Goal: Entertainment & Leisure: Consume media (video, audio)

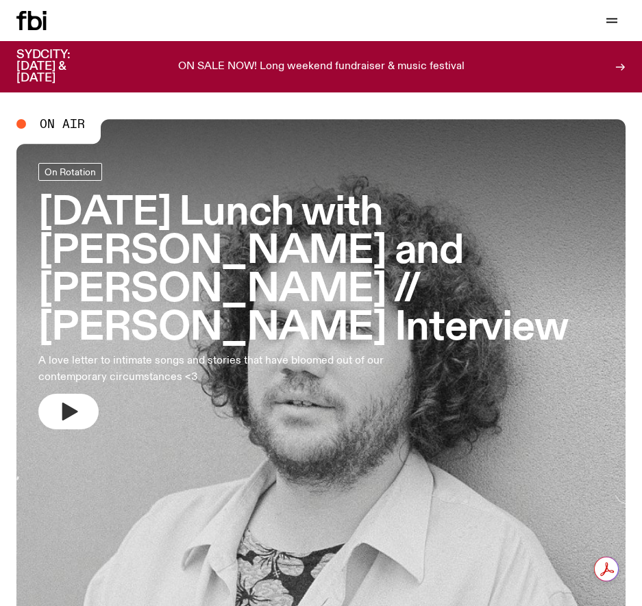
click at [76, 394] on button "button" at bounding box center [68, 412] width 60 height 36
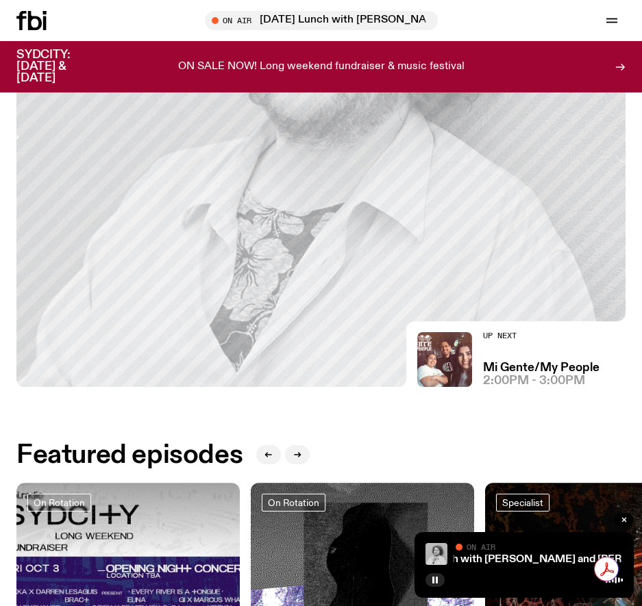
scroll to position [342, 0]
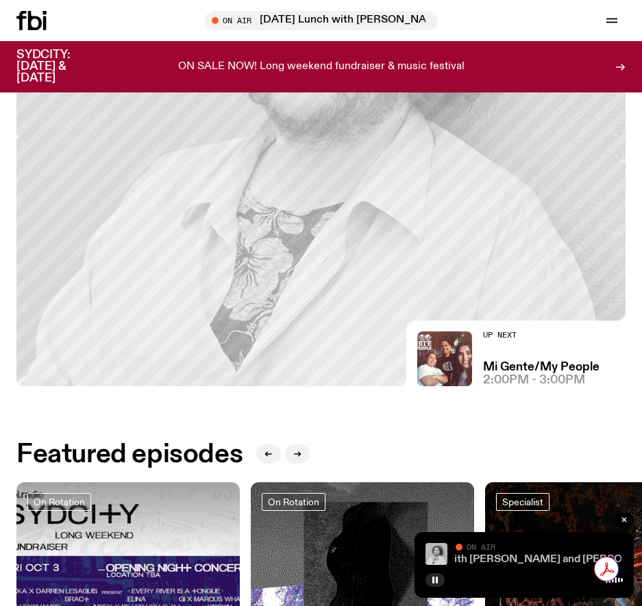
click at [507, 556] on link "[DATE] Lunch with [PERSON_NAME] and [PERSON_NAME] // [PERSON_NAME] Interview" at bounding box center [600, 559] width 451 height 11
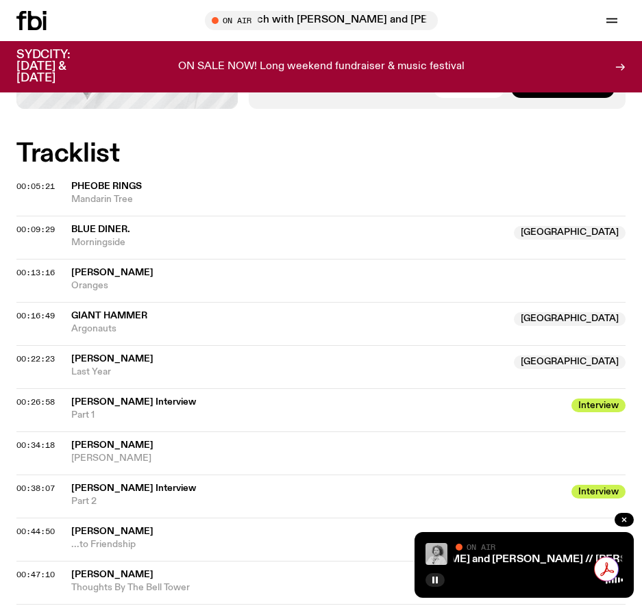
scroll to position [670, 0]
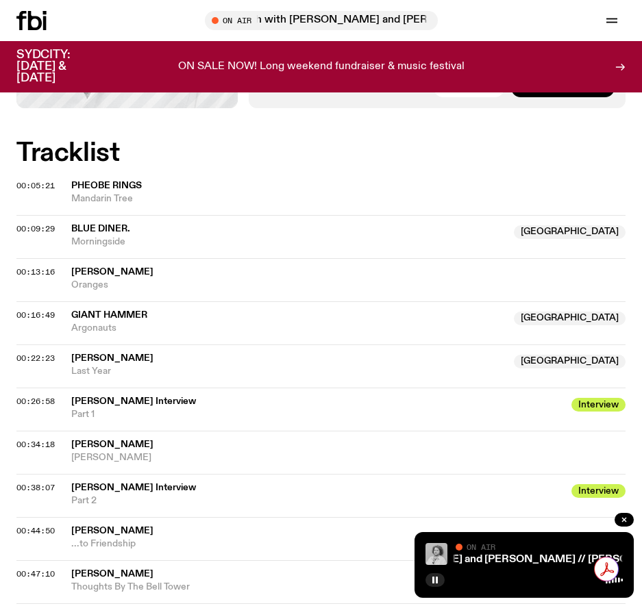
click at [128, 352] on span "[PERSON_NAME]" at bounding box center [288, 358] width 434 height 13
click at [520, 355] on span "[GEOGRAPHIC_DATA]" at bounding box center [570, 362] width 112 height 14
click at [70, 344] on div "00:22:23 Billy May NSW Last Year NSW" at bounding box center [320, 365] width 609 height 43
click at [35, 353] on span "00:22:23" at bounding box center [35, 358] width 38 height 11
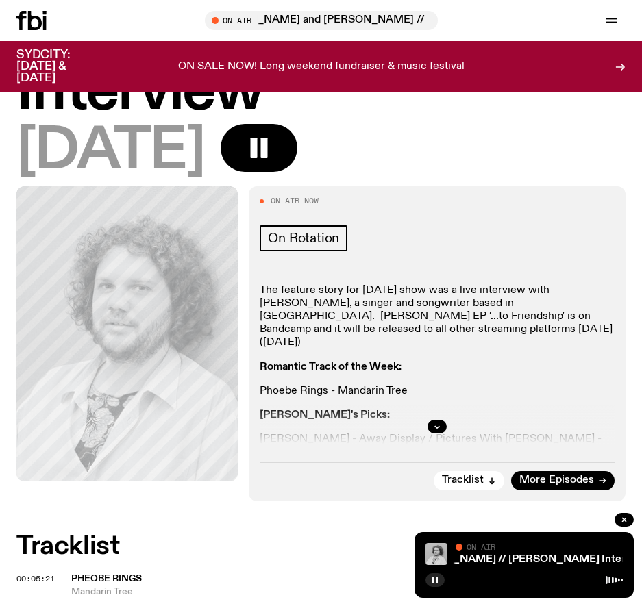
scroll to position [276, 0]
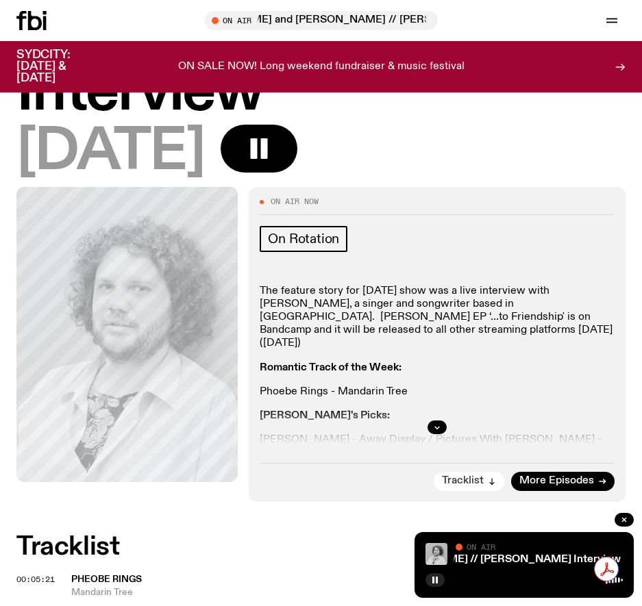
click at [464, 472] on button "Tracklist" at bounding box center [468, 481] width 71 height 19
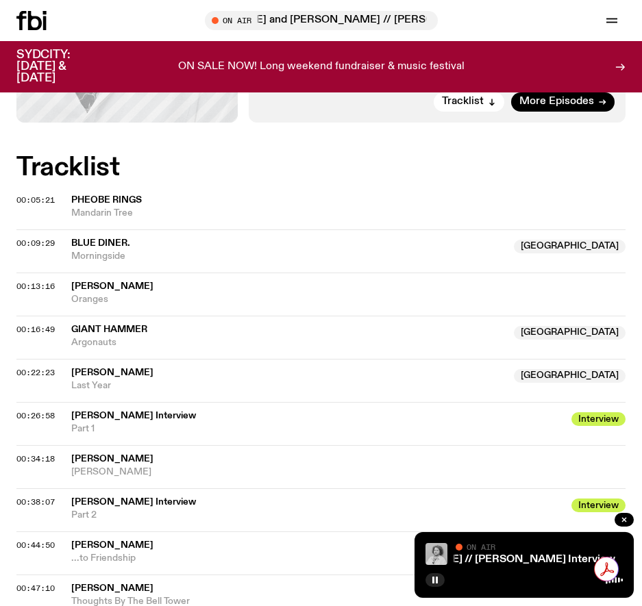
scroll to position [674, 0]
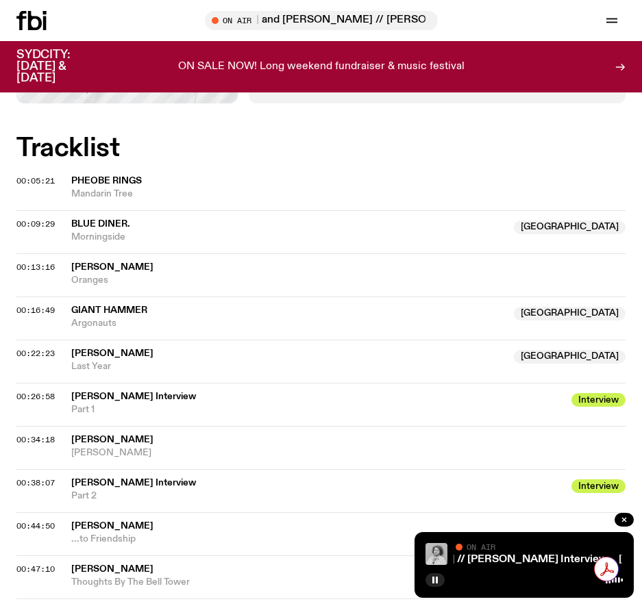
click at [75, 349] on span "[PERSON_NAME]" at bounding box center [112, 354] width 82 height 10
click at [114, 390] on span "Billy May Interview" at bounding box center [317, 396] width 492 height 13
click at [140, 403] on span "Part 1" at bounding box center [317, 409] width 492 height 13
click at [116, 390] on span "Billy May Interview" at bounding box center [317, 396] width 492 height 13
click at [520, 393] on span "Interview" at bounding box center [598, 400] width 54 height 14
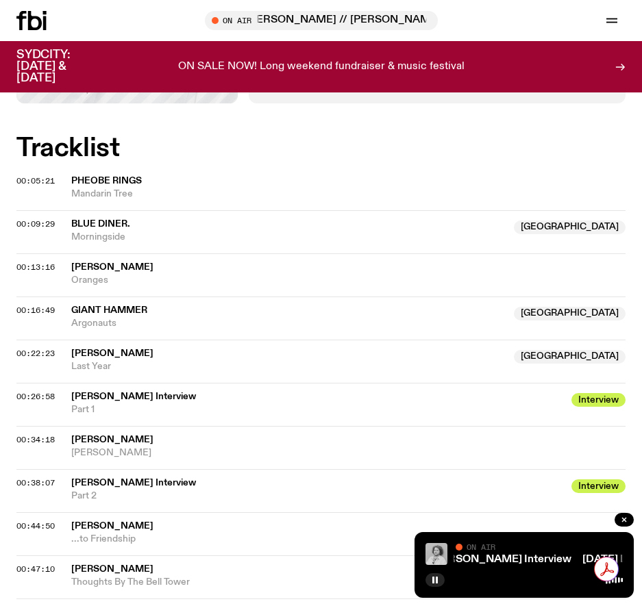
click at [520, 350] on span "[GEOGRAPHIC_DATA]" at bounding box center [570, 357] width 112 height 14
click at [520, 550] on div "On Air" at bounding box center [538, 548] width 167 height 10
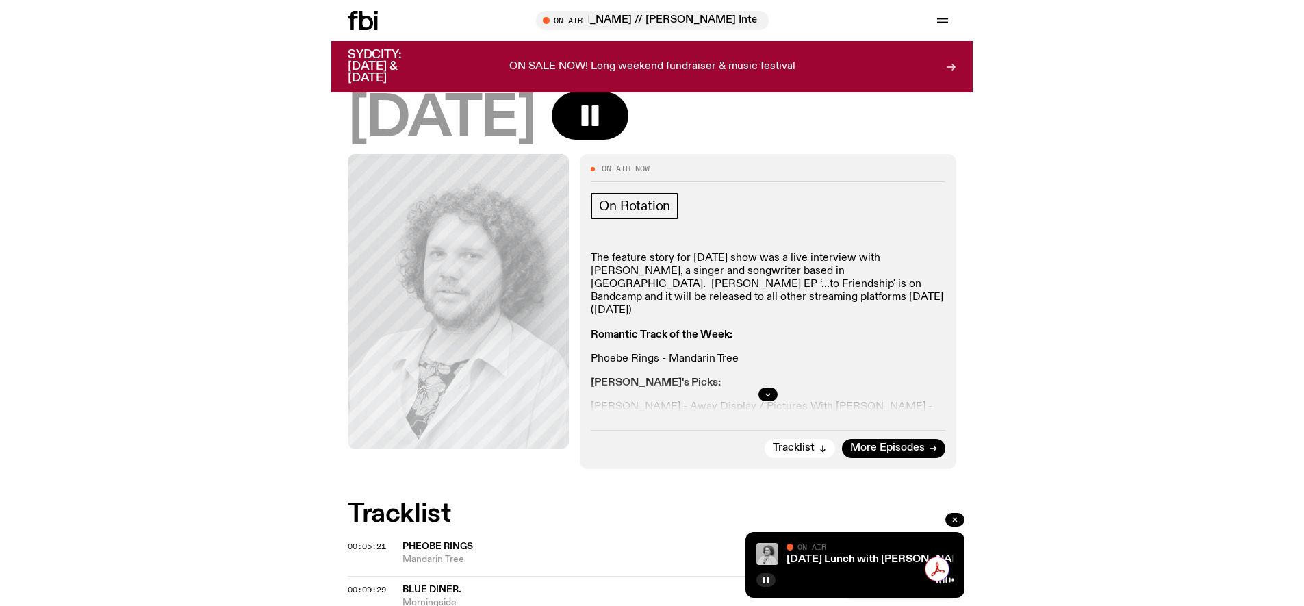
scroll to position [0, 0]
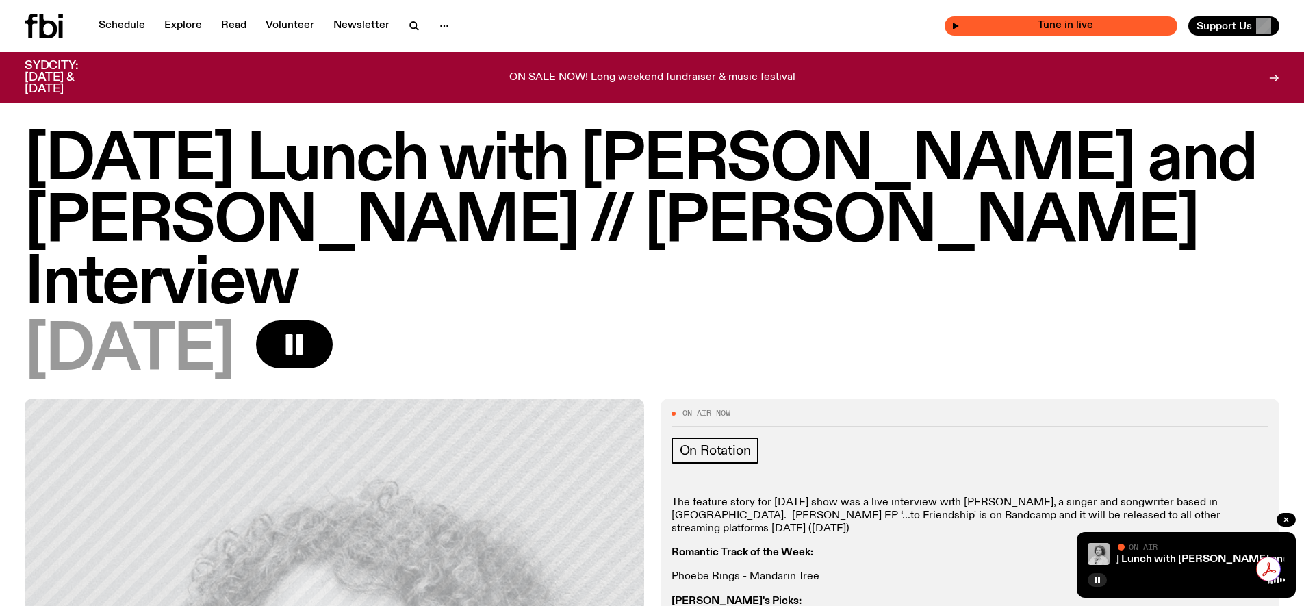
click at [520, 21] on span "Tune in live" at bounding box center [1065, 26] width 211 height 10
click at [106, 27] on link "Schedule" at bounding box center [121, 25] width 63 height 19
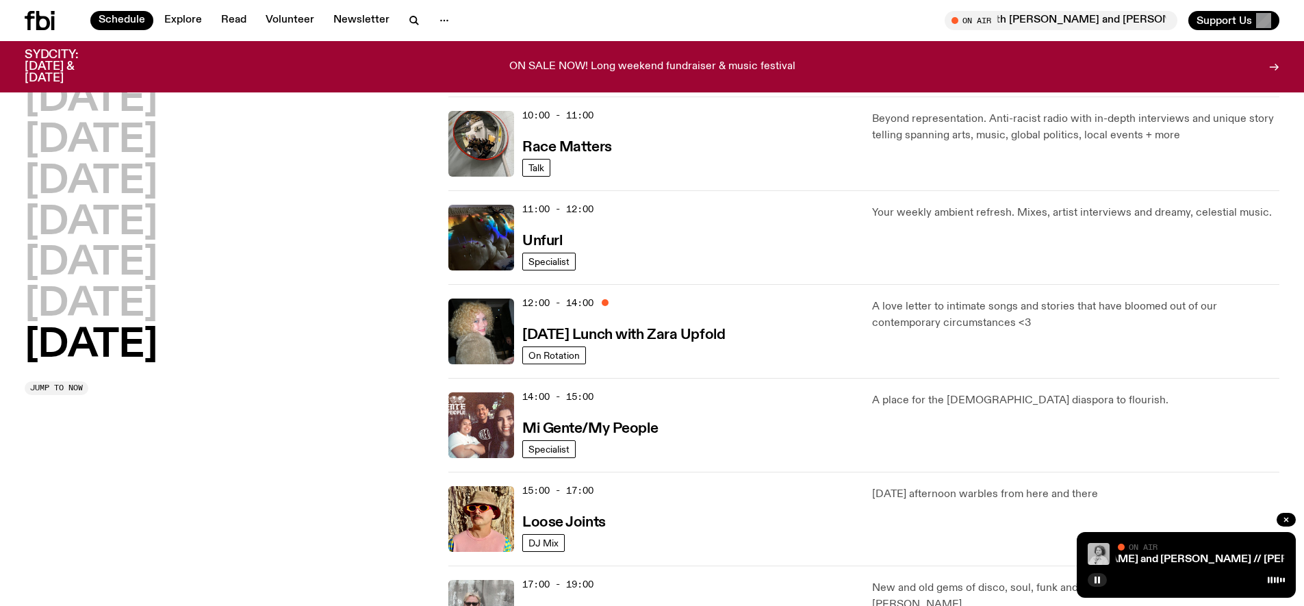
scroll to position [404, 0]
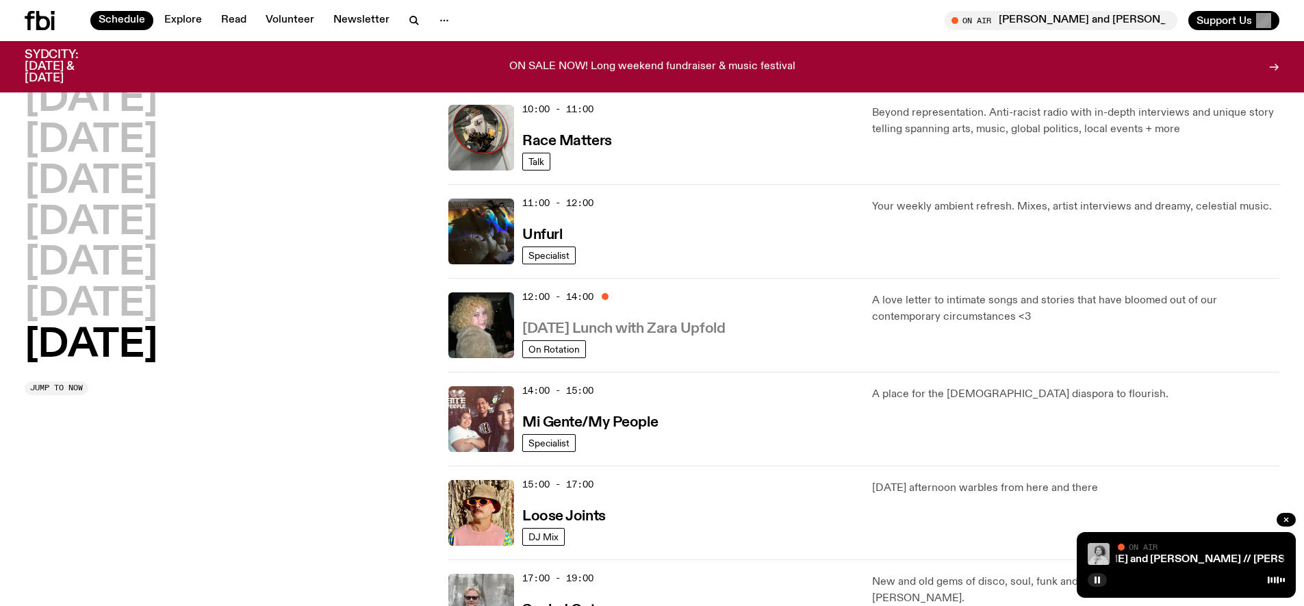
click at [520, 330] on h3 "Sunday Lunch with Zara Upfold" at bounding box center [623, 329] width 203 height 14
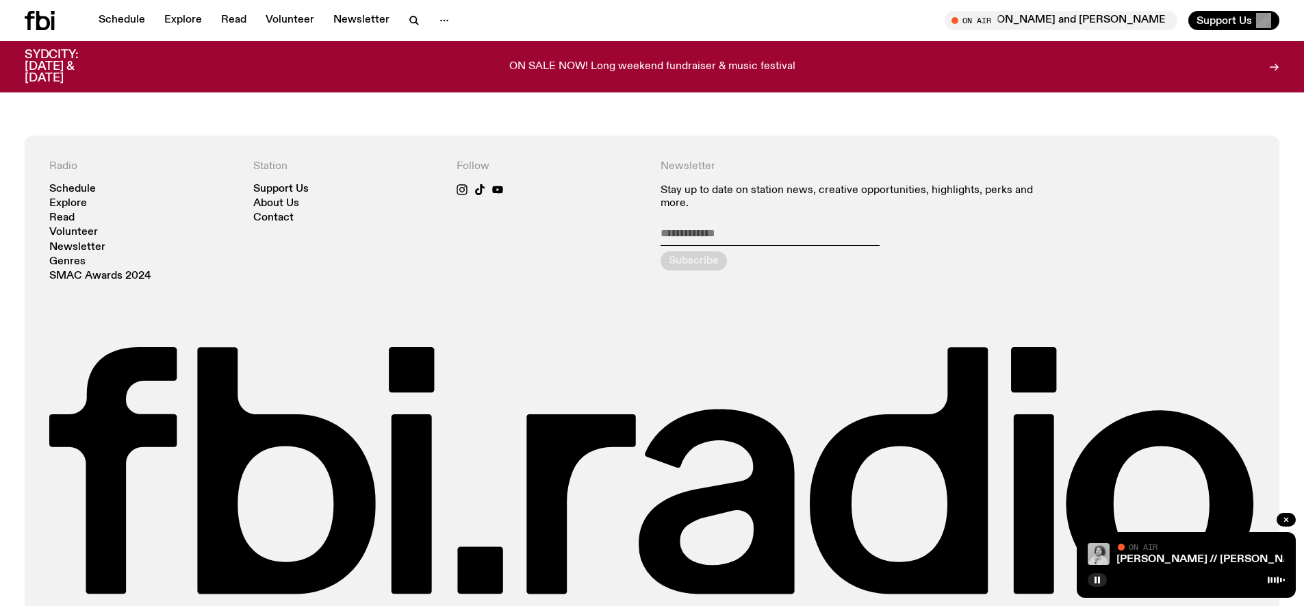
scroll to position [642, 0]
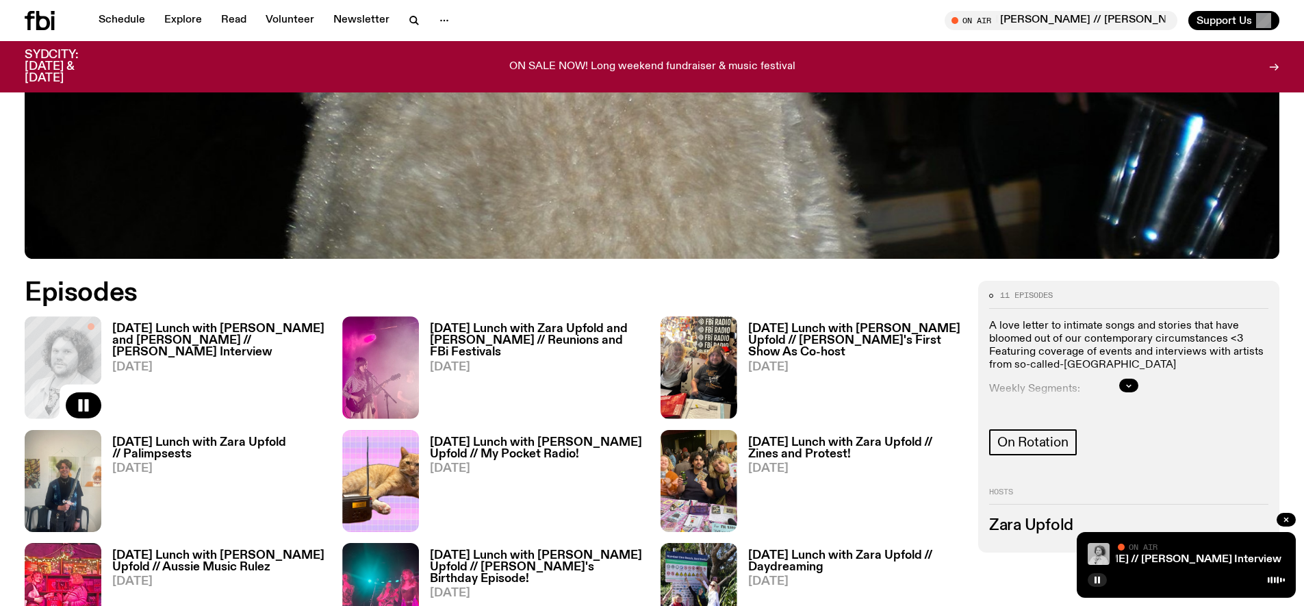
click at [189, 323] on h3 "[DATE] Lunch with [PERSON_NAME] and [PERSON_NAME] // [PERSON_NAME] Interview" at bounding box center [219, 340] width 214 height 35
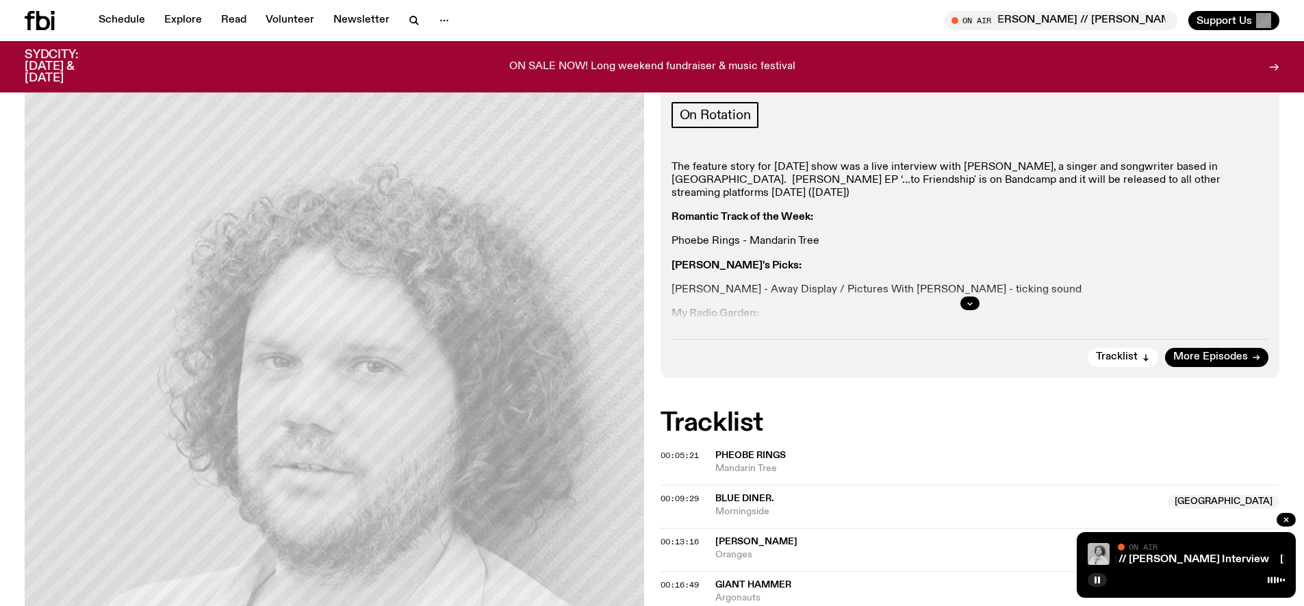
scroll to position [435, 0]
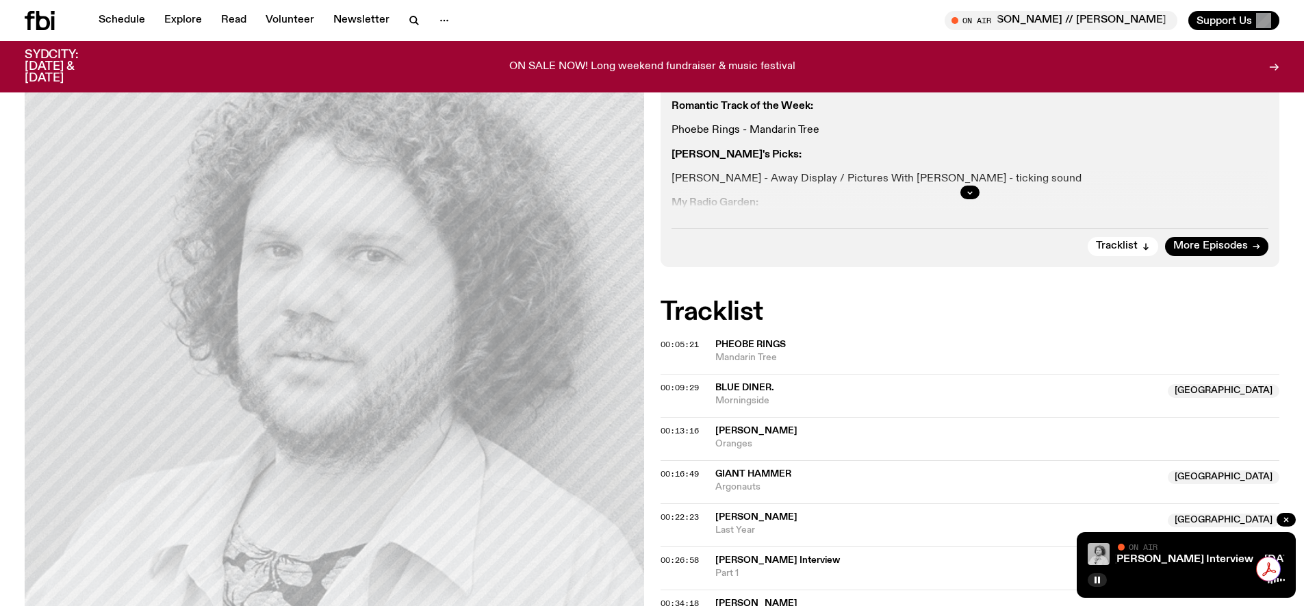
click at [520, 512] on span "[PERSON_NAME]" at bounding box center [757, 517] width 82 height 10
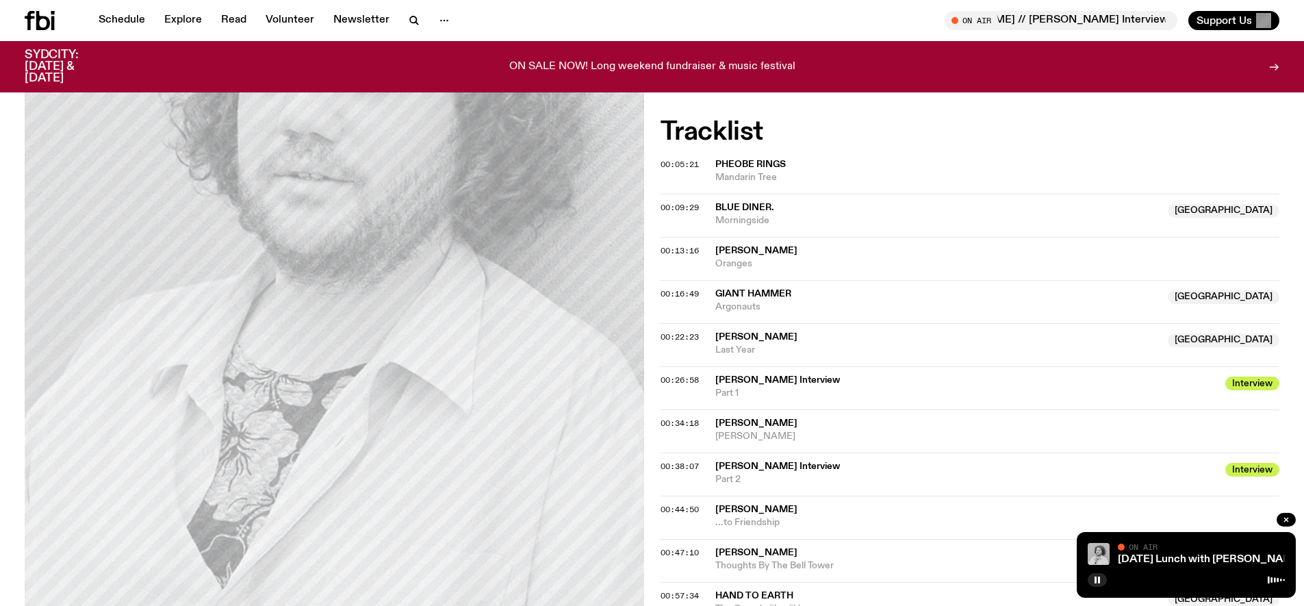
scroll to position [631, 0]
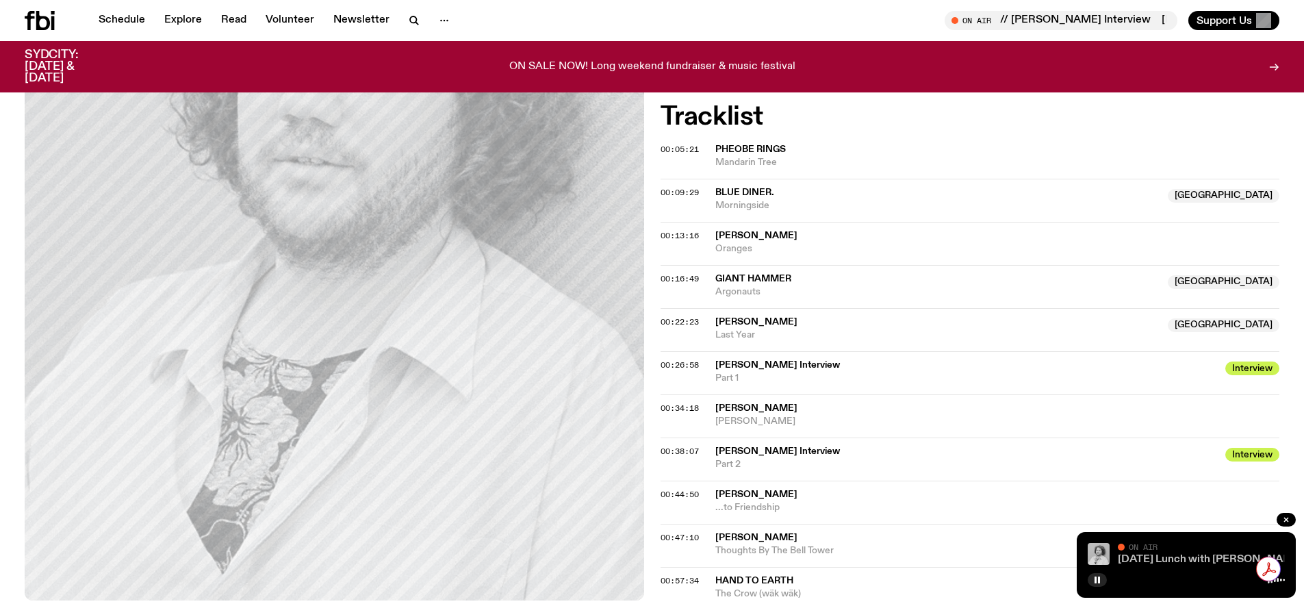
click at [520, 570] on div at bounding box center [1258, 569] width 45 height 25
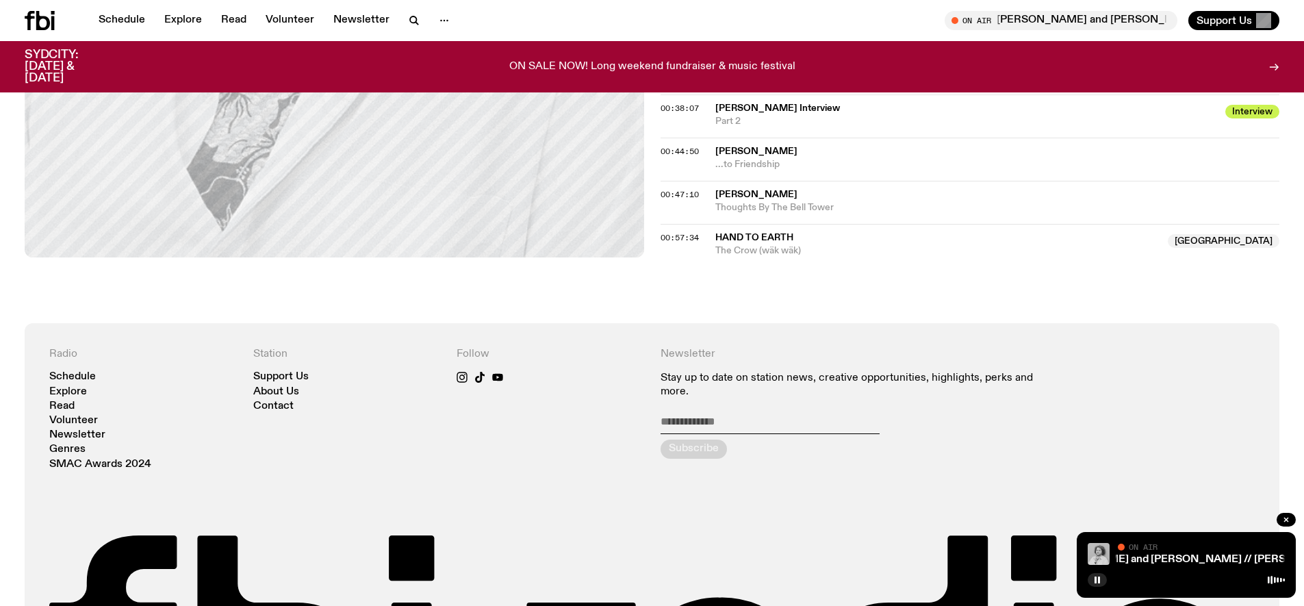
scroll to position [905, 0]
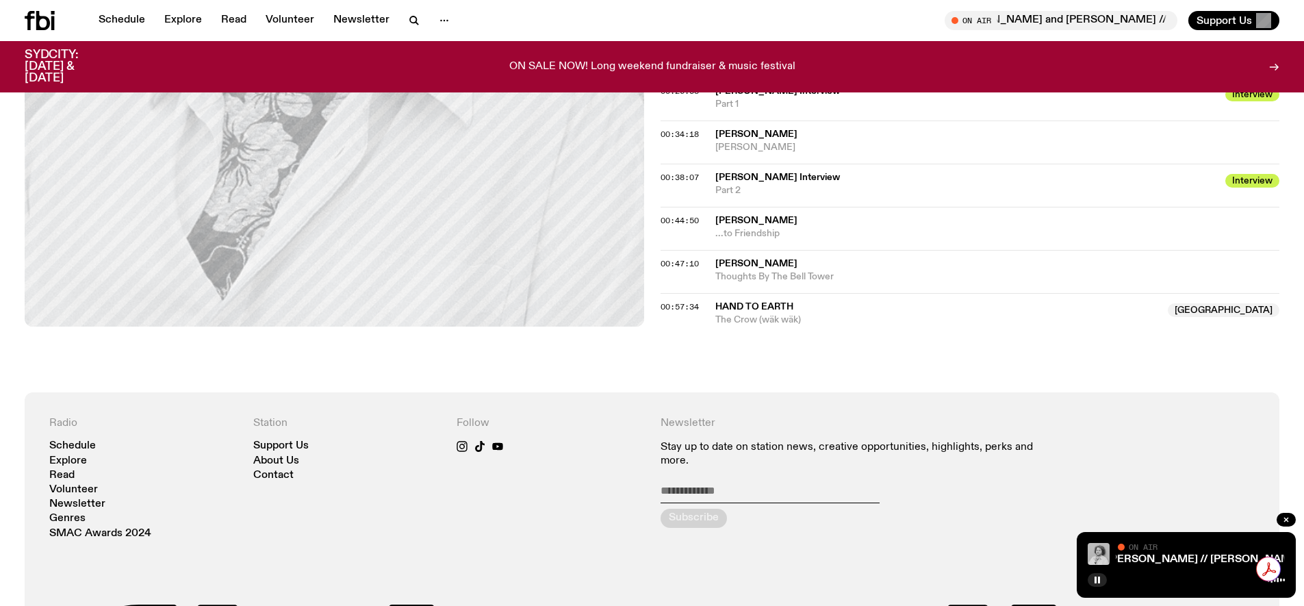
click at [520, 535] on div "Sunday Lunch with Zara Upfold and Adam Cook // Billy May Interview Sunday Lunch…" at bounding box center [1186, 565] width 219 height 66
click at [520, 560] on img at bounding box center [1099, 554] width 22 height 22
click at [520, 557] on img at bounding box center [1099, 554] width 22 height 22
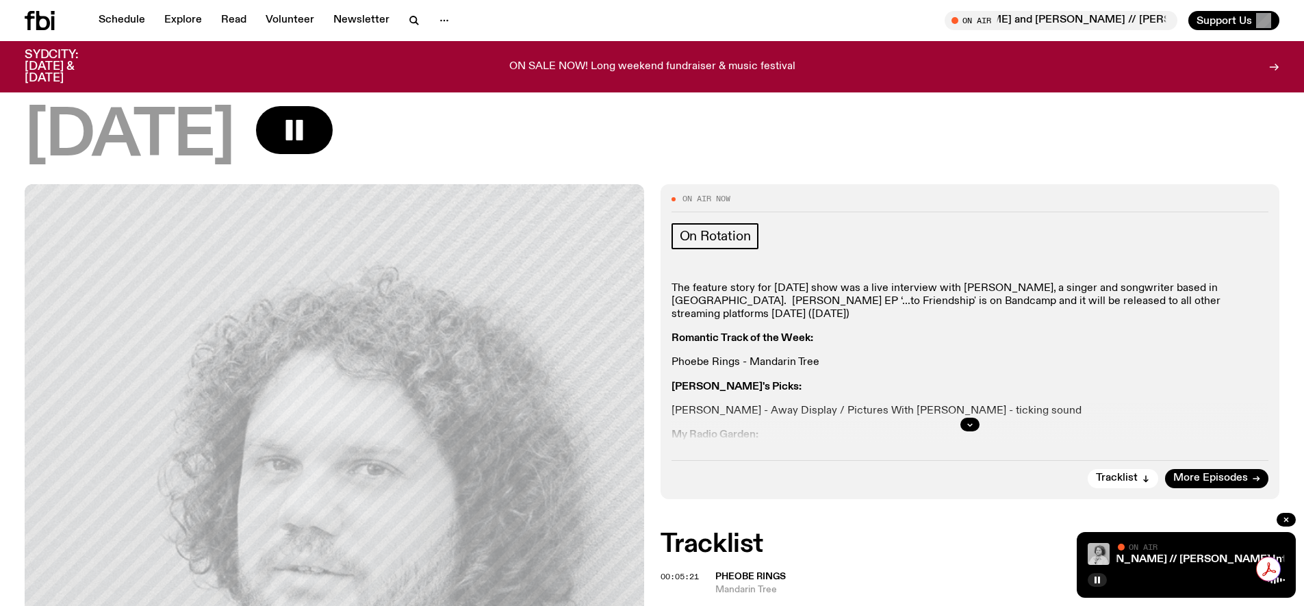
scroll to position [234, 0]
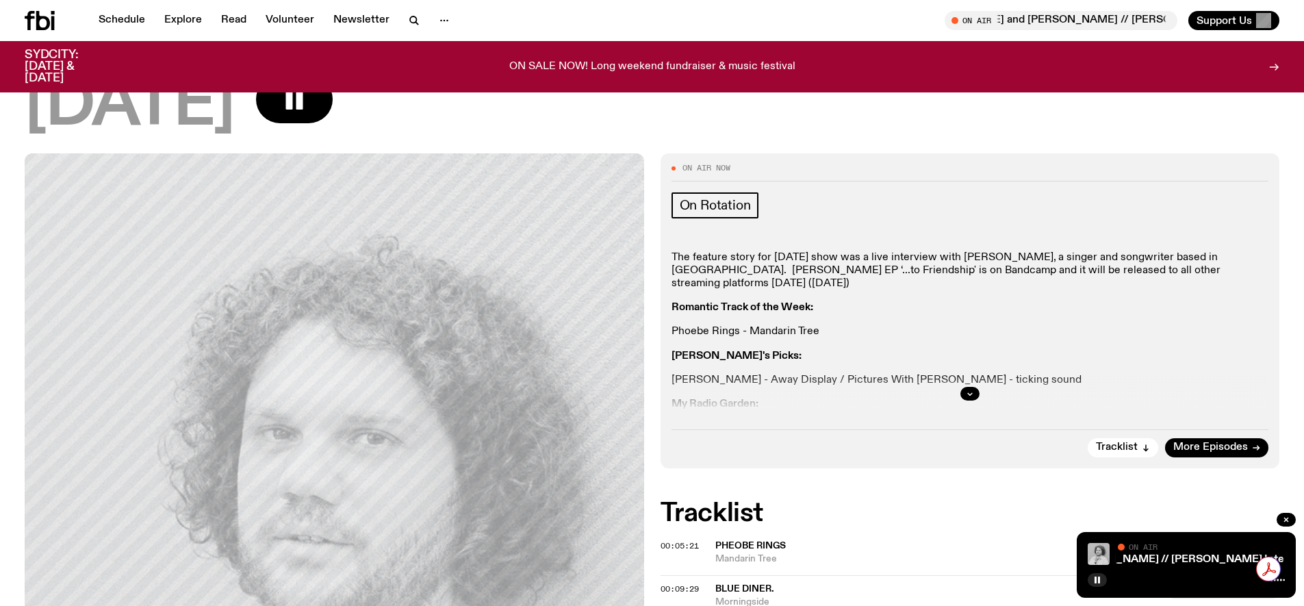
click at [520, 372] on div at bounding box center [971, 394] width 598 height 44
click at [520, 387] on button "button" at bounding box center [970, 394] width 19 height 14
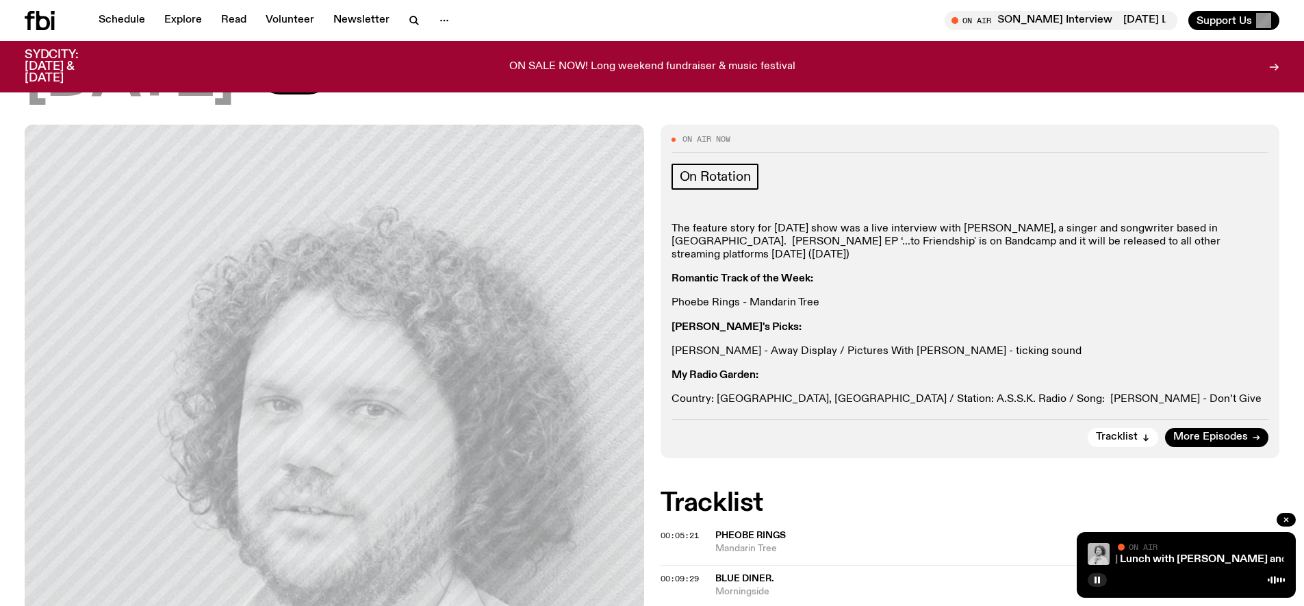
scroll to position [262, 0]
click at [520, 224] on p "The feature story for today’s show was a live interview with Billy May, a singe…" at bounding box center [971, 244] width 598 height 40
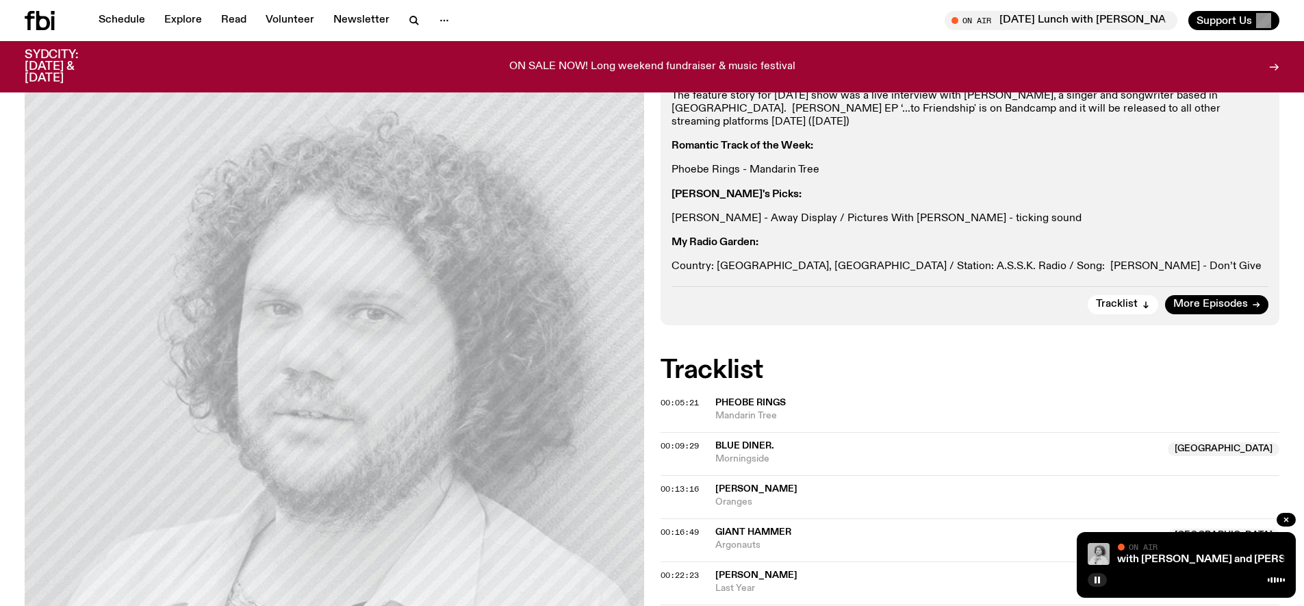
scroll to position [434, 0]
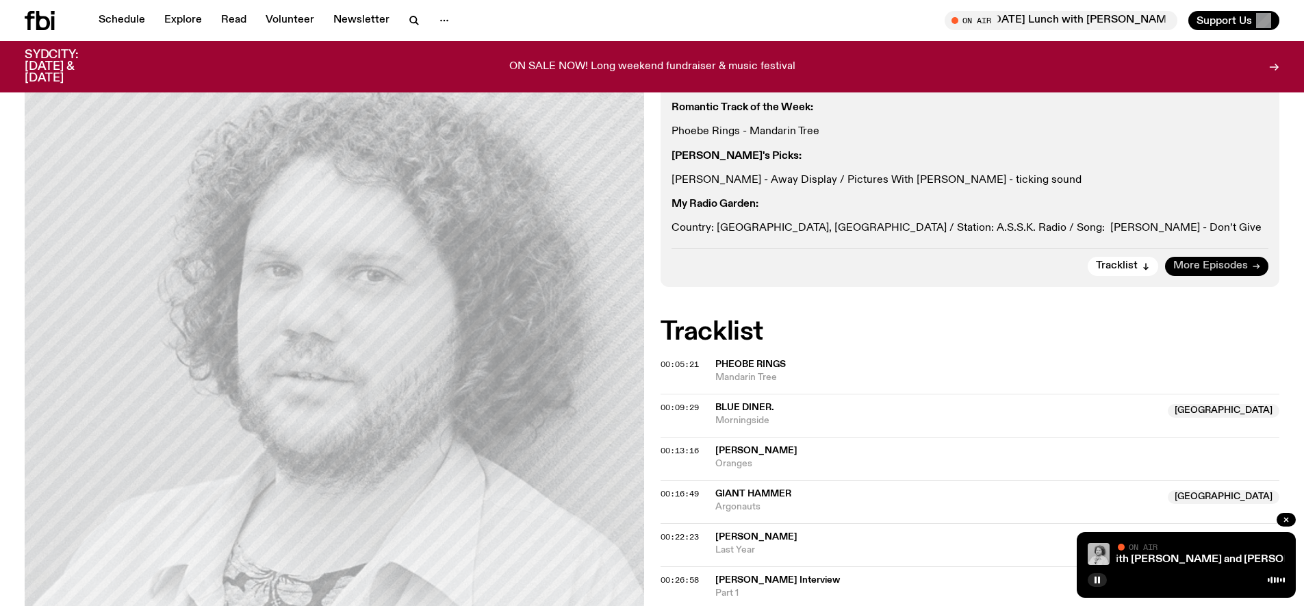
click at [520, 261] on span "More Episodes" at bounding box center [1211, 266] width 75 height 10
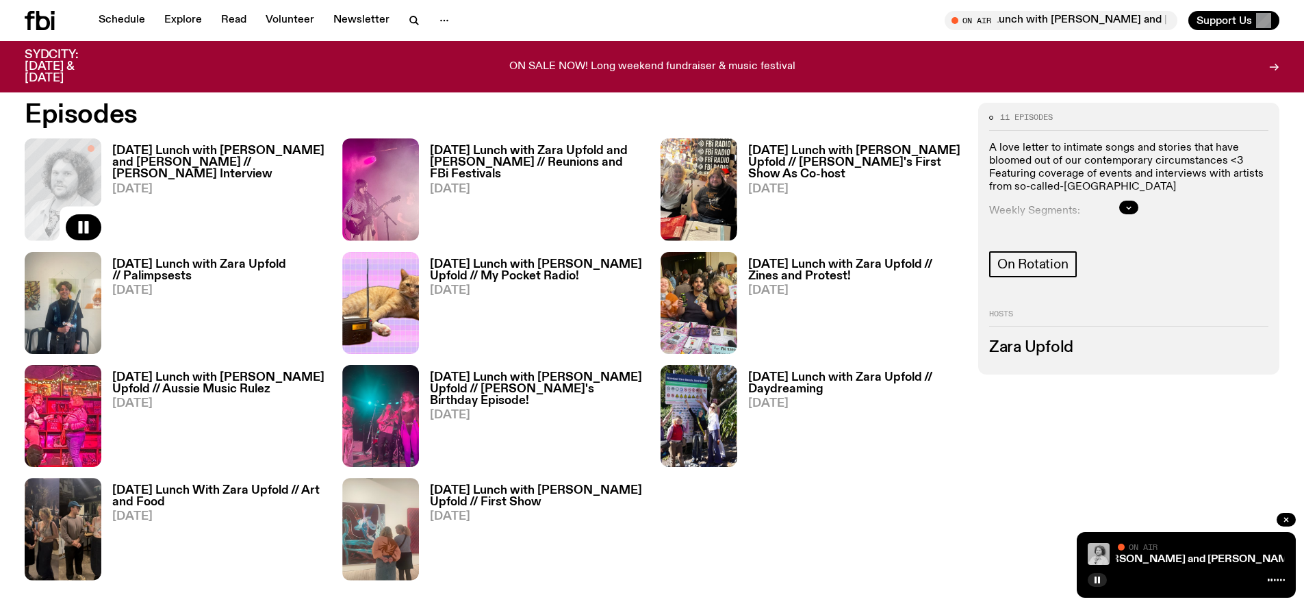
scroll to position [820, 0]
click at [198, 148] on h3 "[DATE] Lunch with [PERSON_NAME] and [PERSON_NAME] // [PERSON_NAME] Interview" at bounding box center [219, 161] width 214 height 35
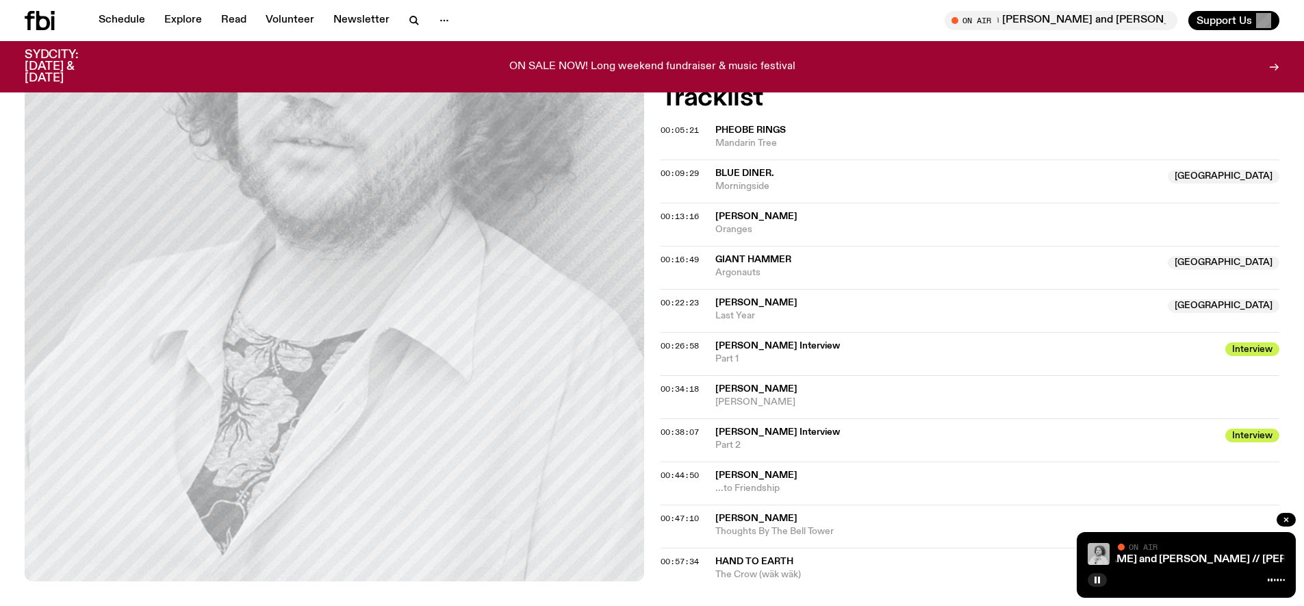
scroll to position [649, 0]
click at [520, 385] on span "[PERSON_NAME]" at bounding box center [757, 390] width 82 height 10
click at [520, 384] on span "00:34:18" at bounding box center [680, 389] width 38 height 11
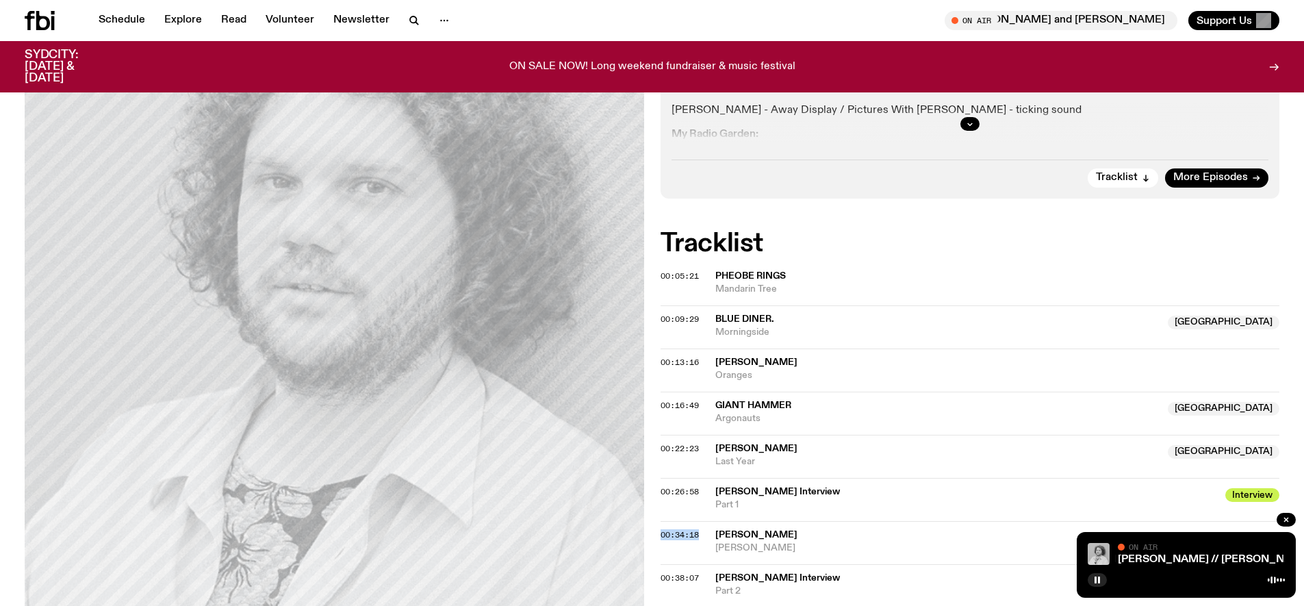
scroll to position [494, 0]
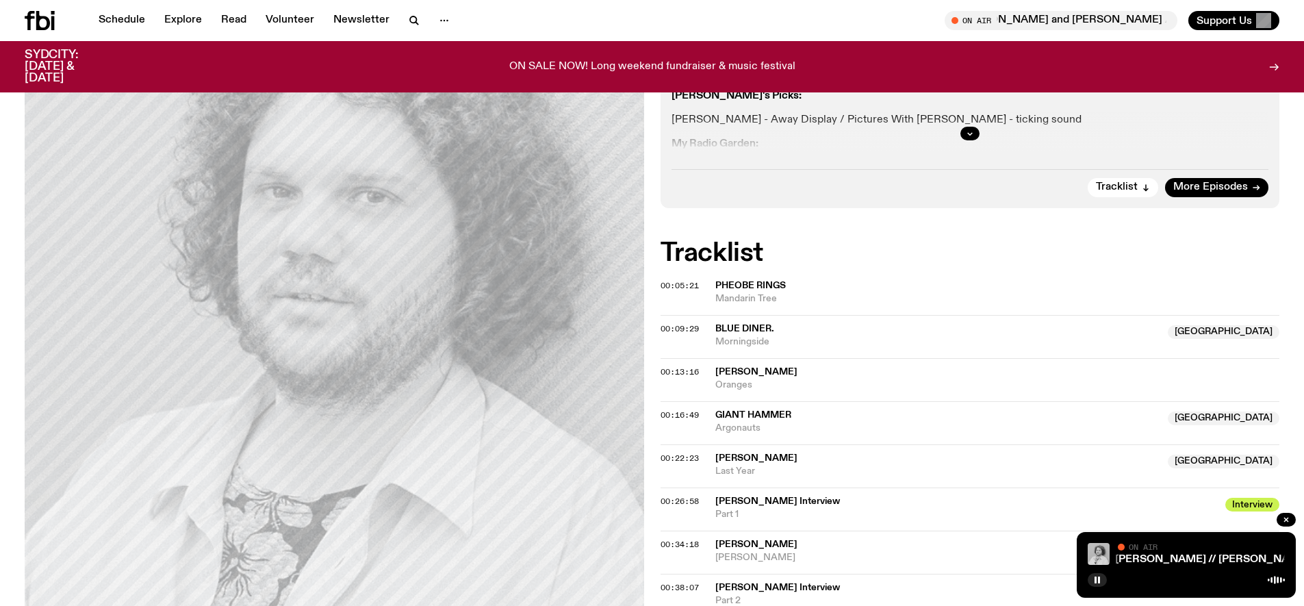
click at [520, 315] on div "00:09:29 blue diner. Australia Morningside Australia" at bounding box center [971, 336] width 620 height 43
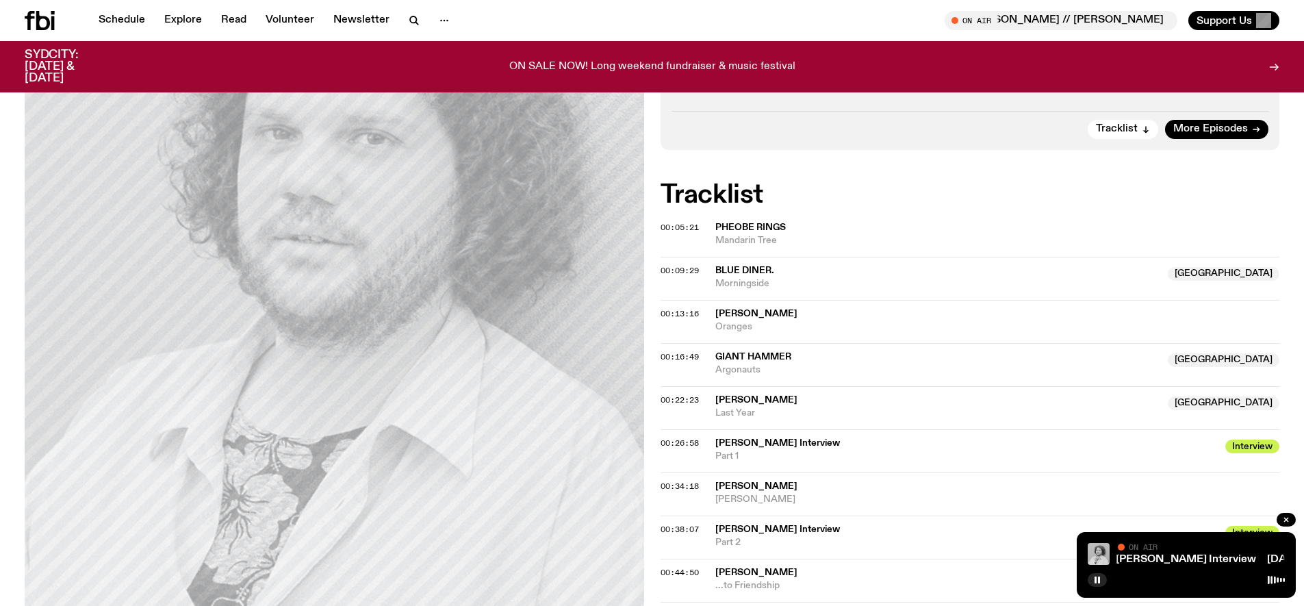
scroll to position [541, 0]
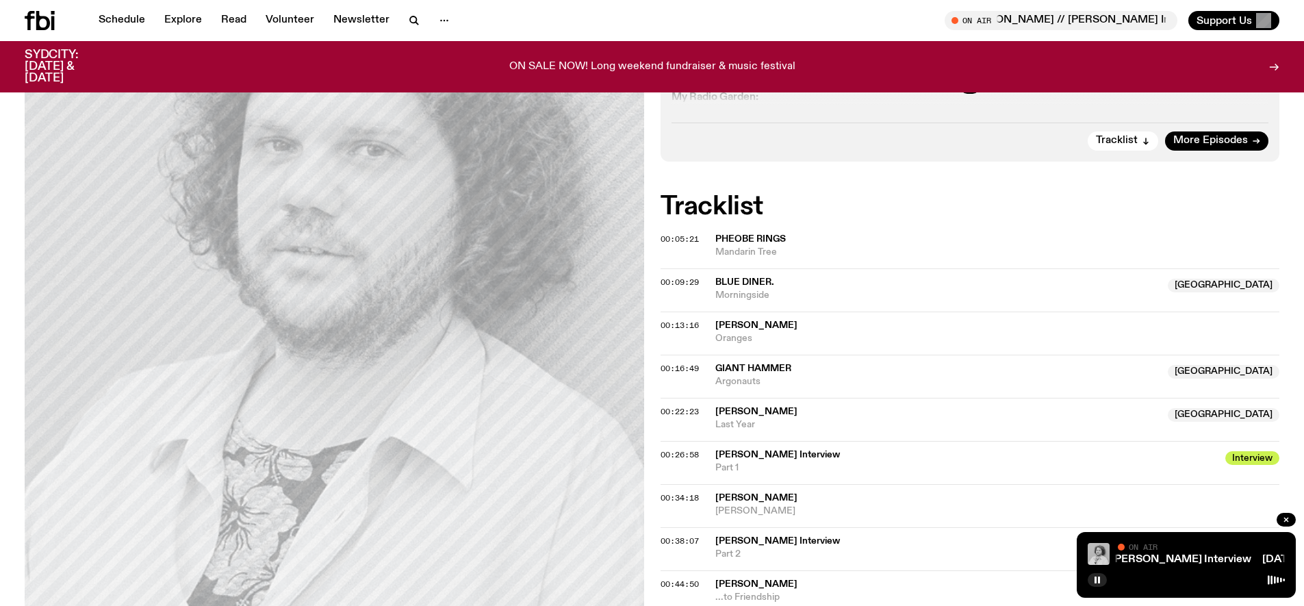
click at [520, 194] on h2 "Tracklist" at bounding box center [971, 206] width 620 height 25
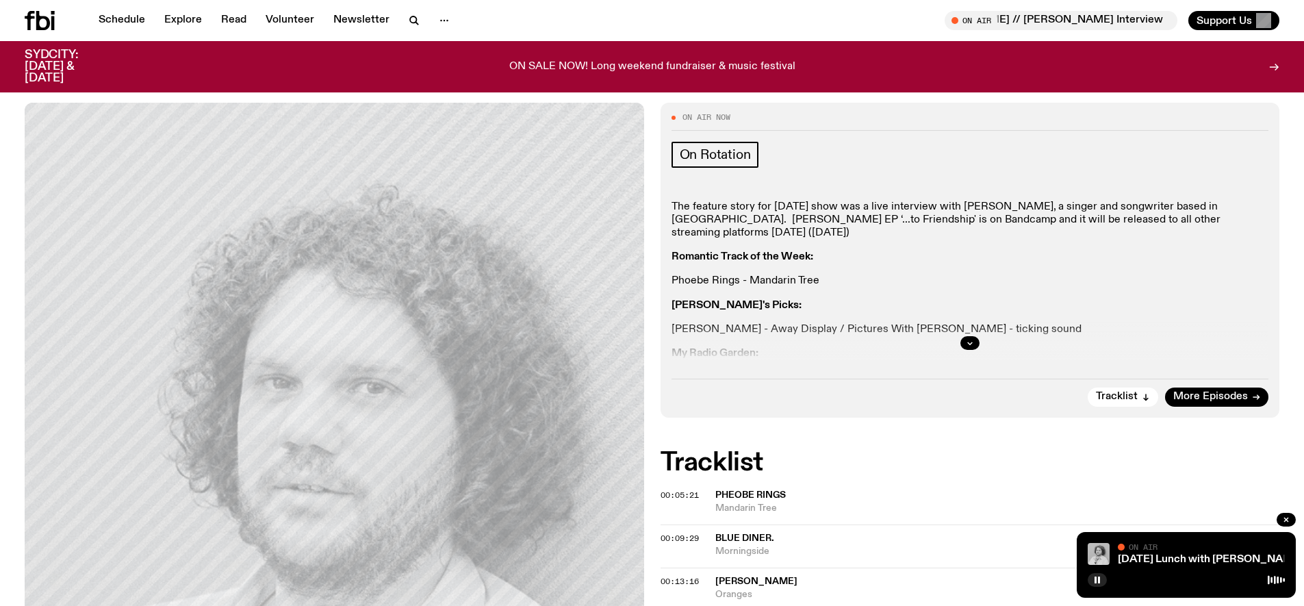
scroll to position [0, 0]
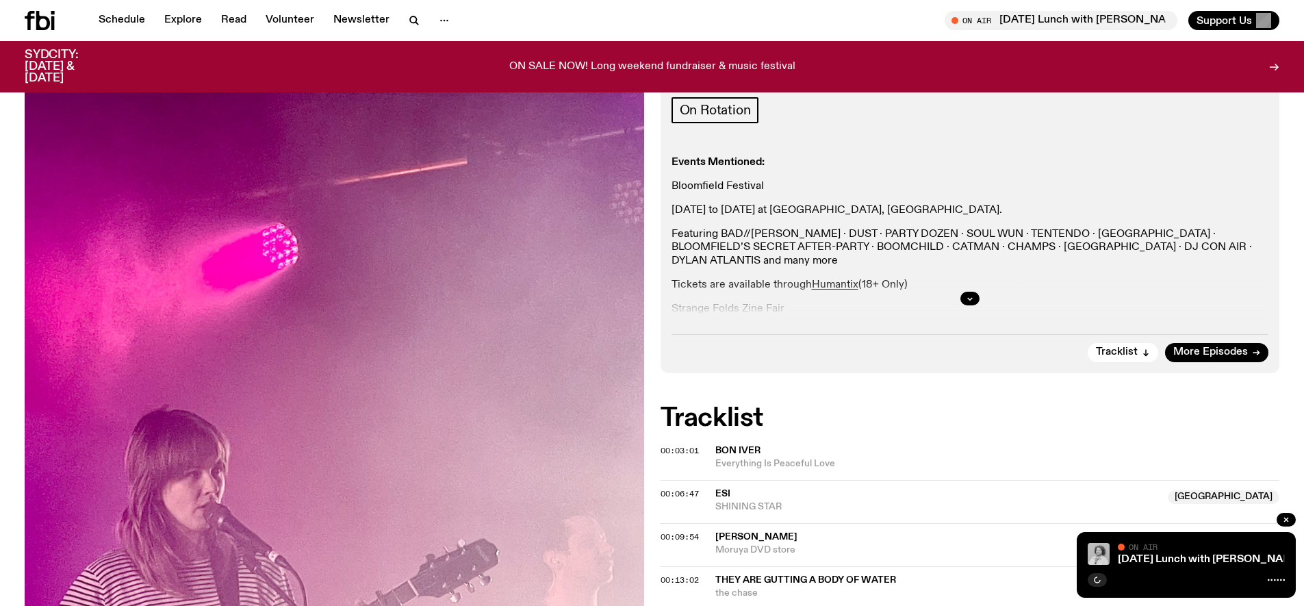
scroll to position [408, 0]
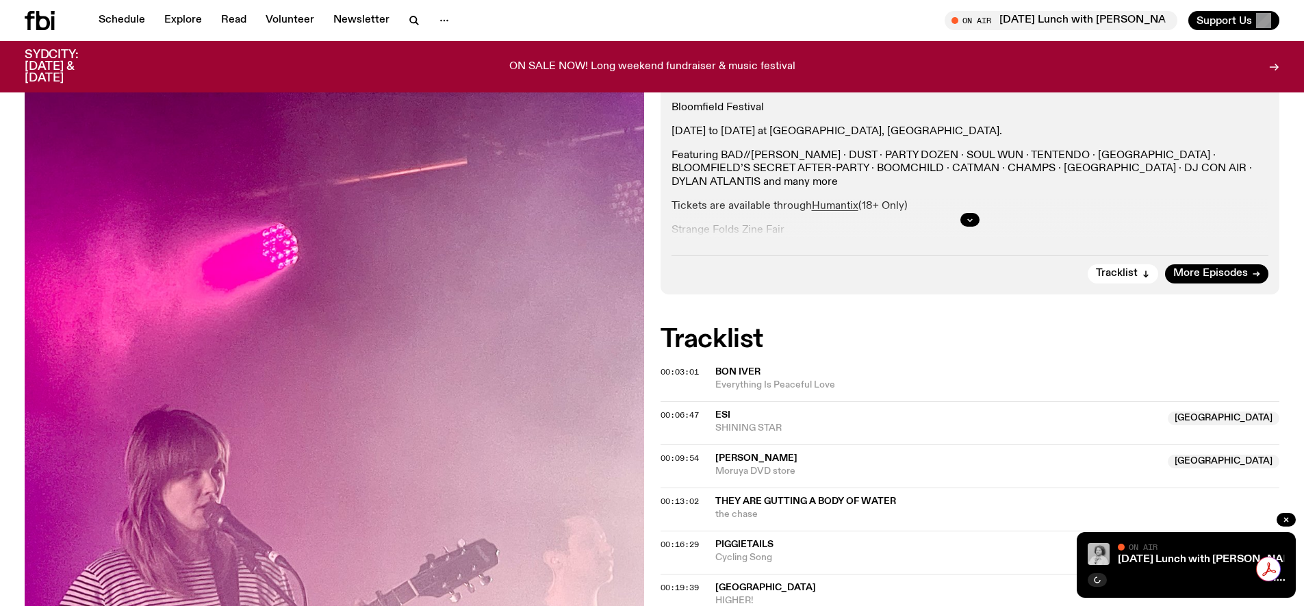
click at [768, 453] on span "Annabelle Scobie" at bounding box center [757, 458] width 82 height 10
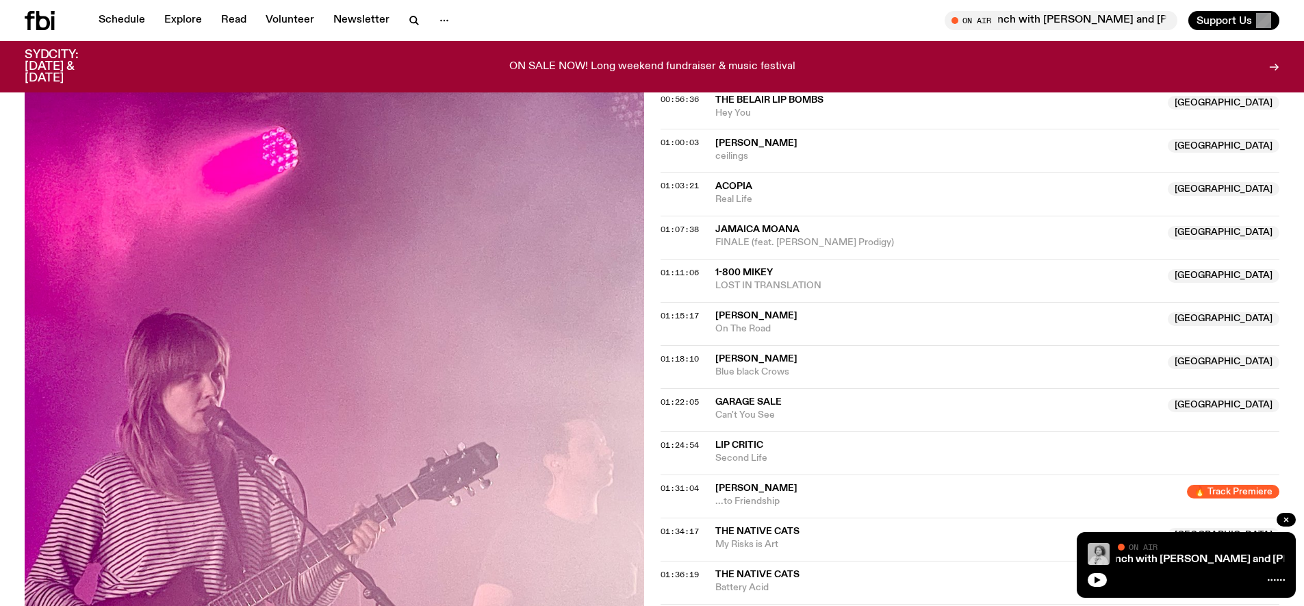
scroll to position [1314, 0]
click at [143, 18] on link "Schedule" at bounding box center [121, 20] width 63 height 19
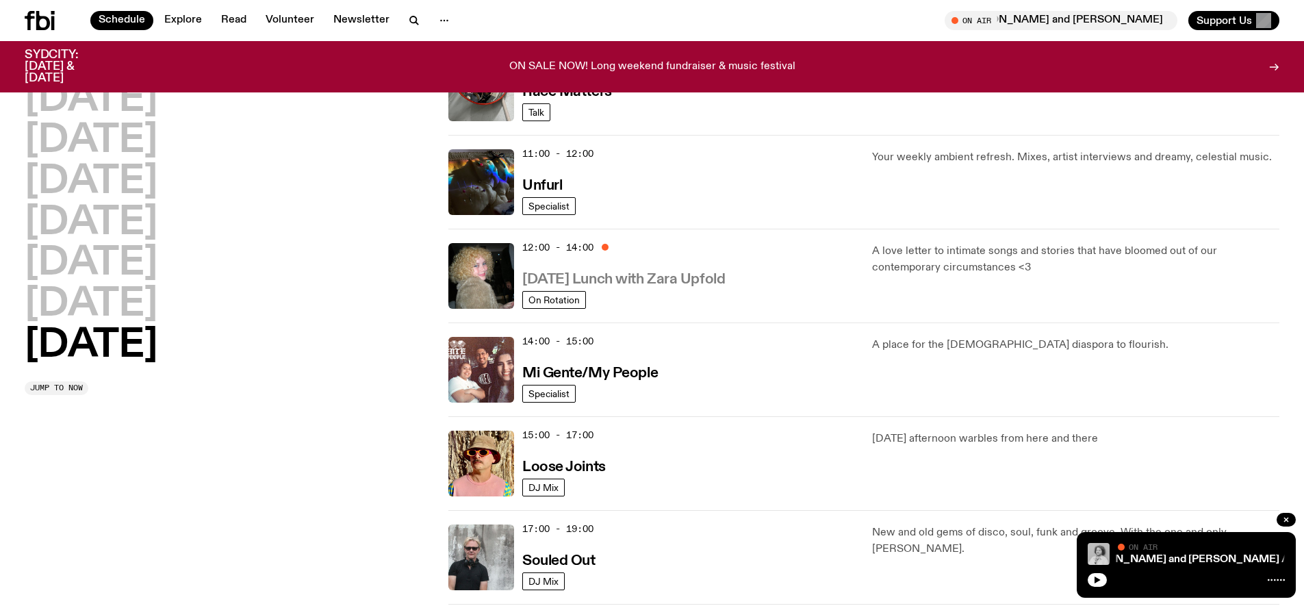
scroll to position [457, 0]
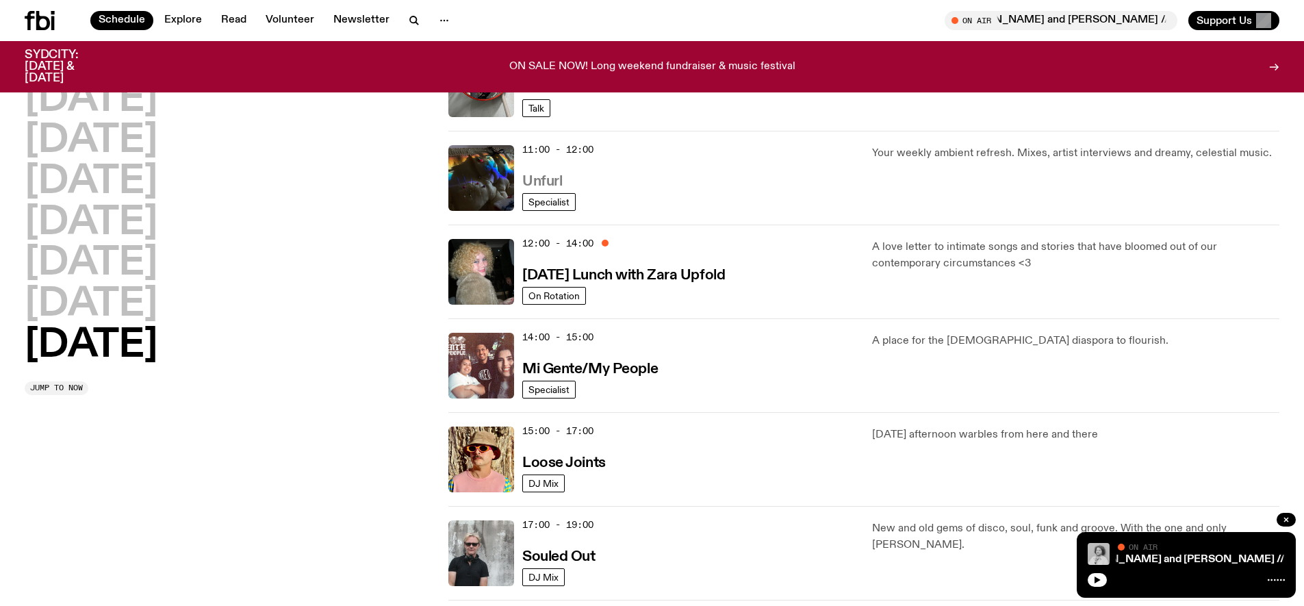
click at [525, 175] on h3 "Unfurl" at bounding box center [542, 182] width 40 height 14
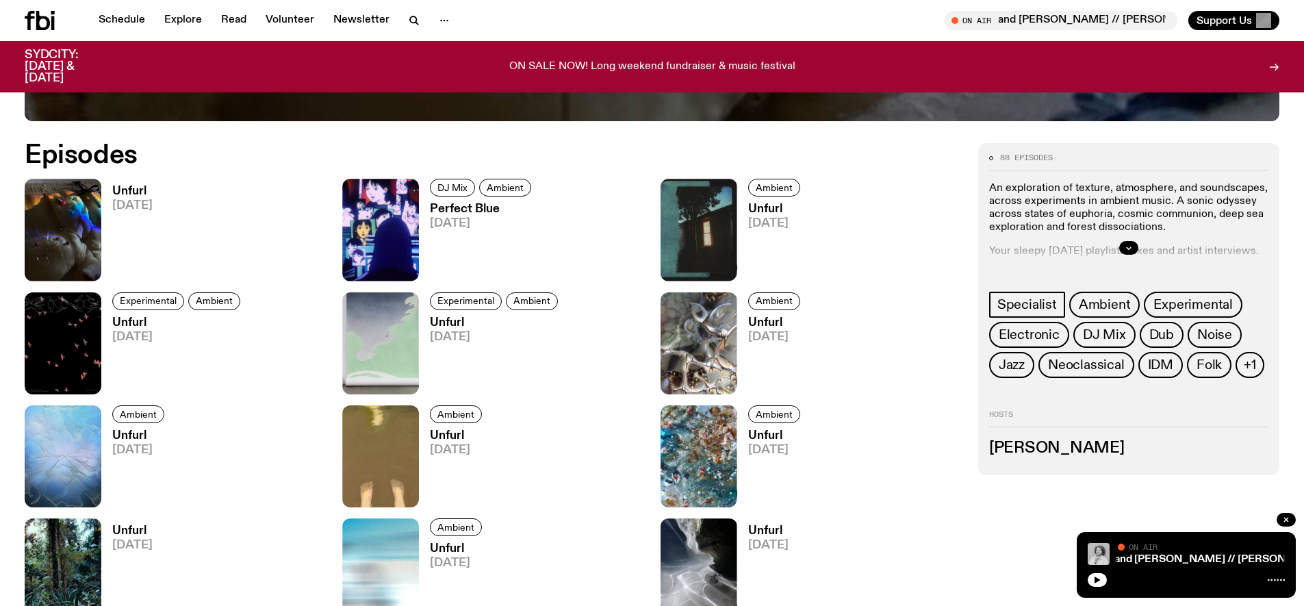
scroll to position [797, 0]
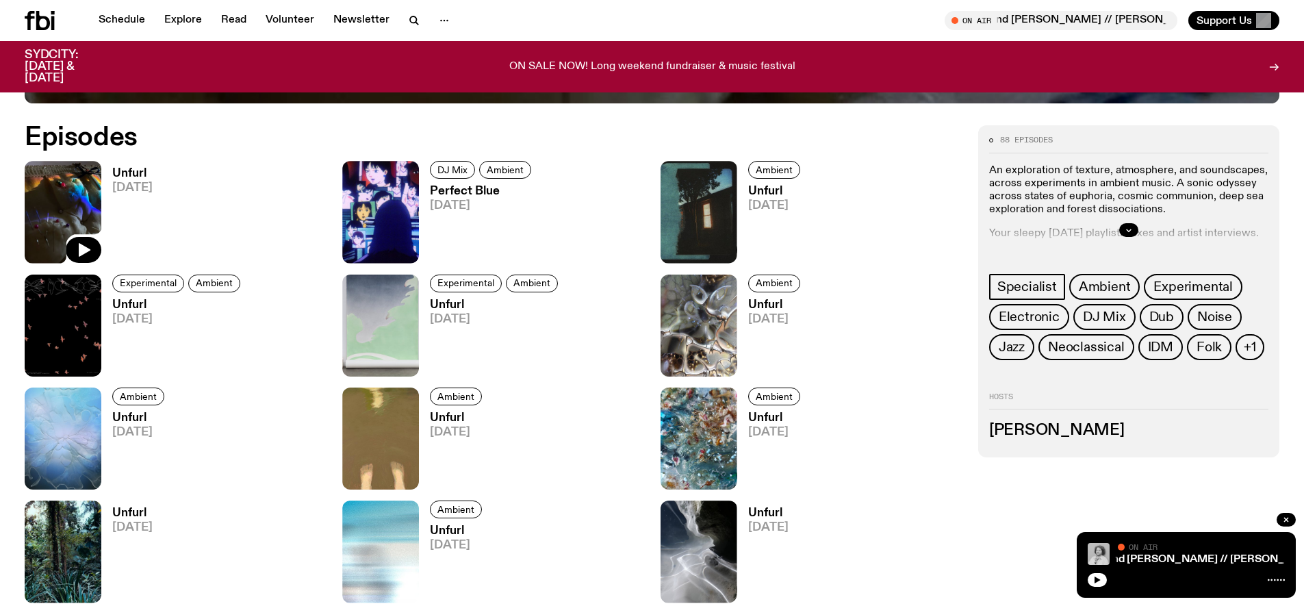
click at [68, 202] on img at bounding box center [63, 212] width 77 height 102
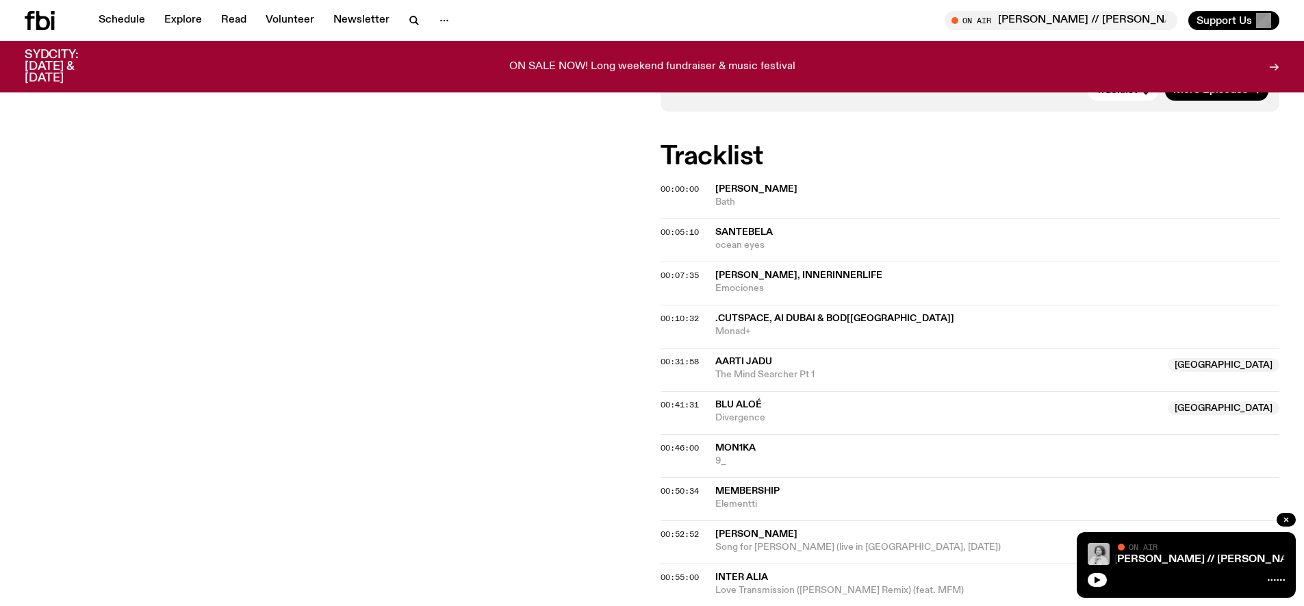
scroll to position [427, 0]
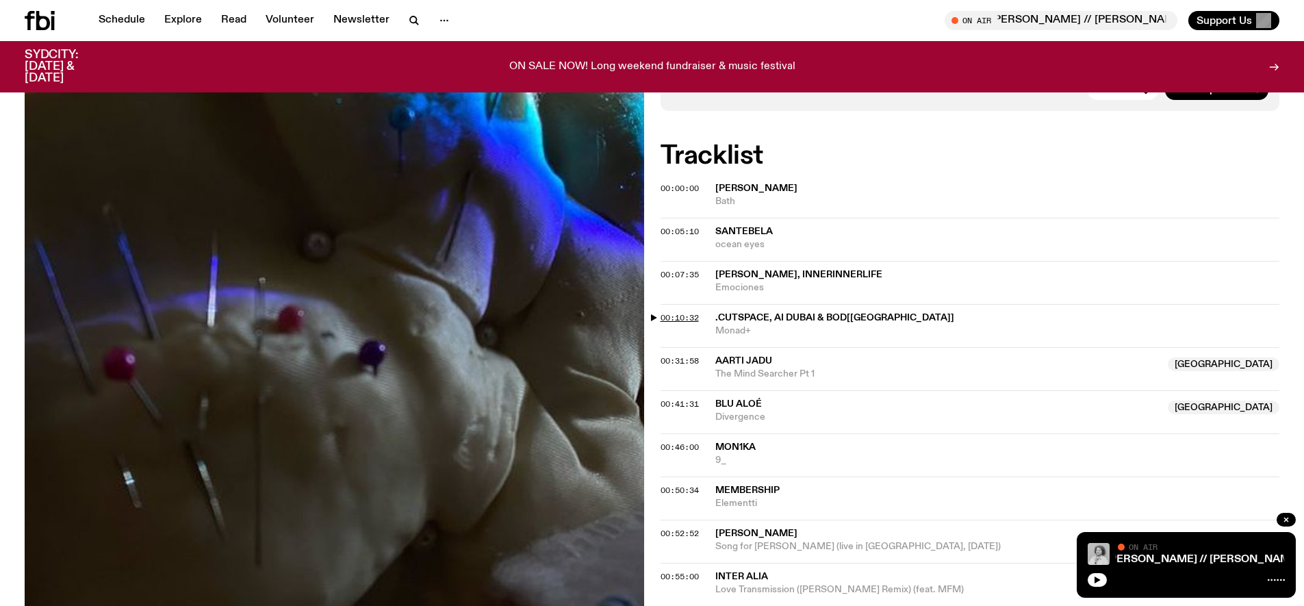
click at [687, 315] on span "00:10:32" at bounding box center [680, 317] width 38 height 11
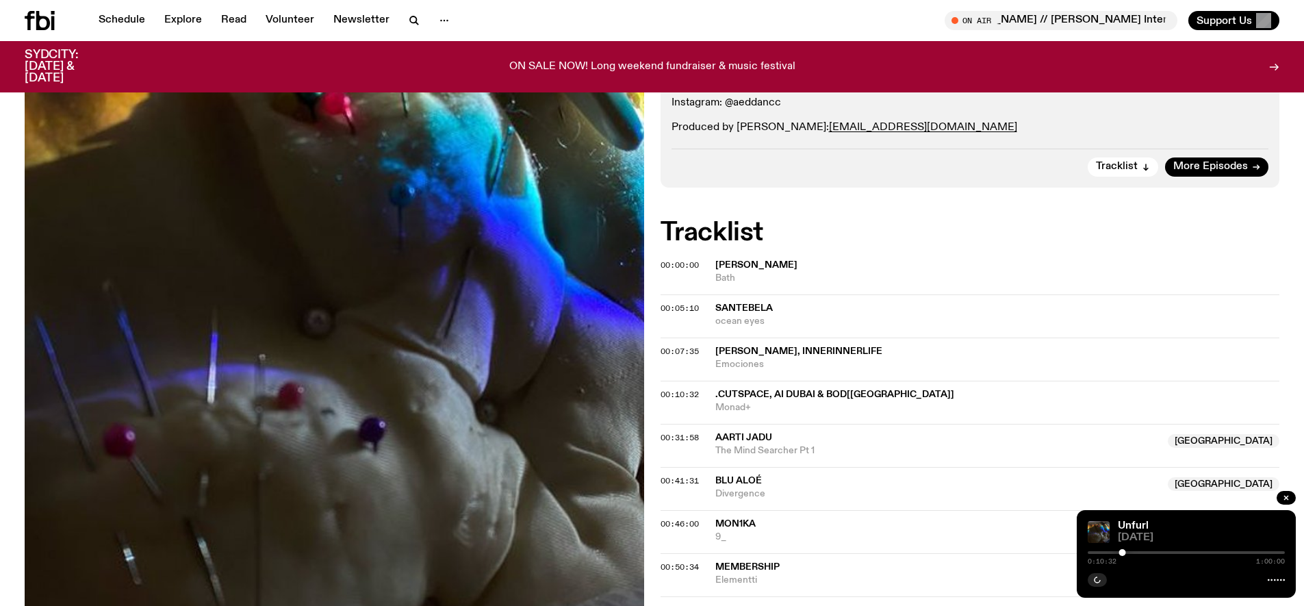
scroll to position [399, 0]
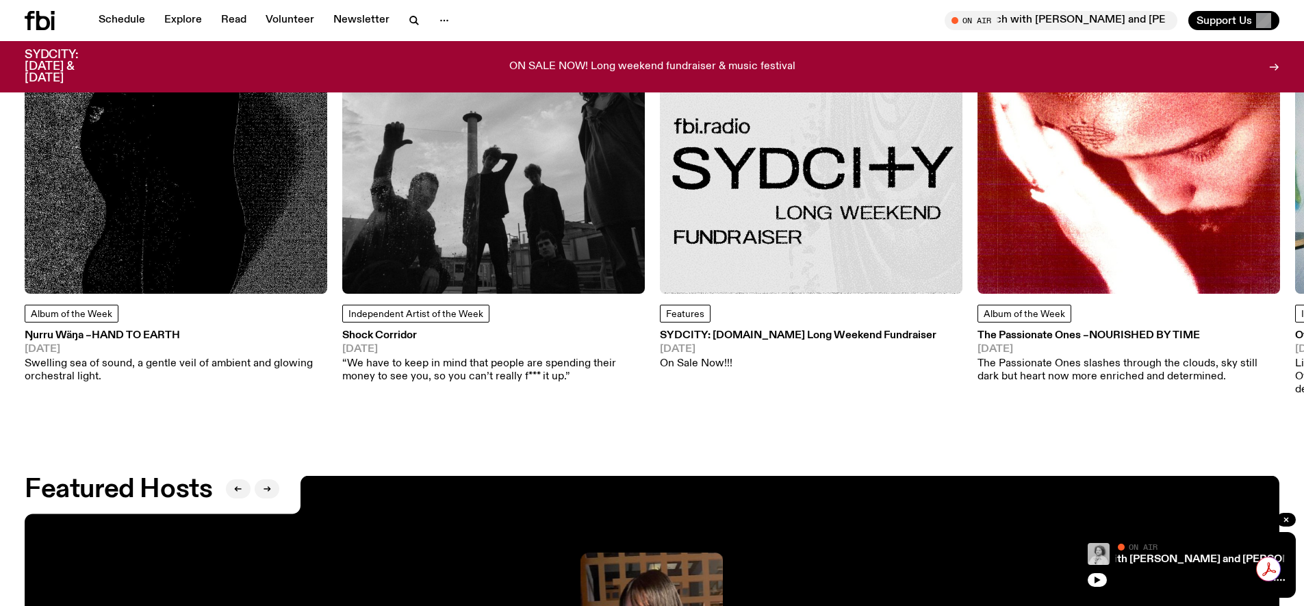
scroll to position [2173, 0]
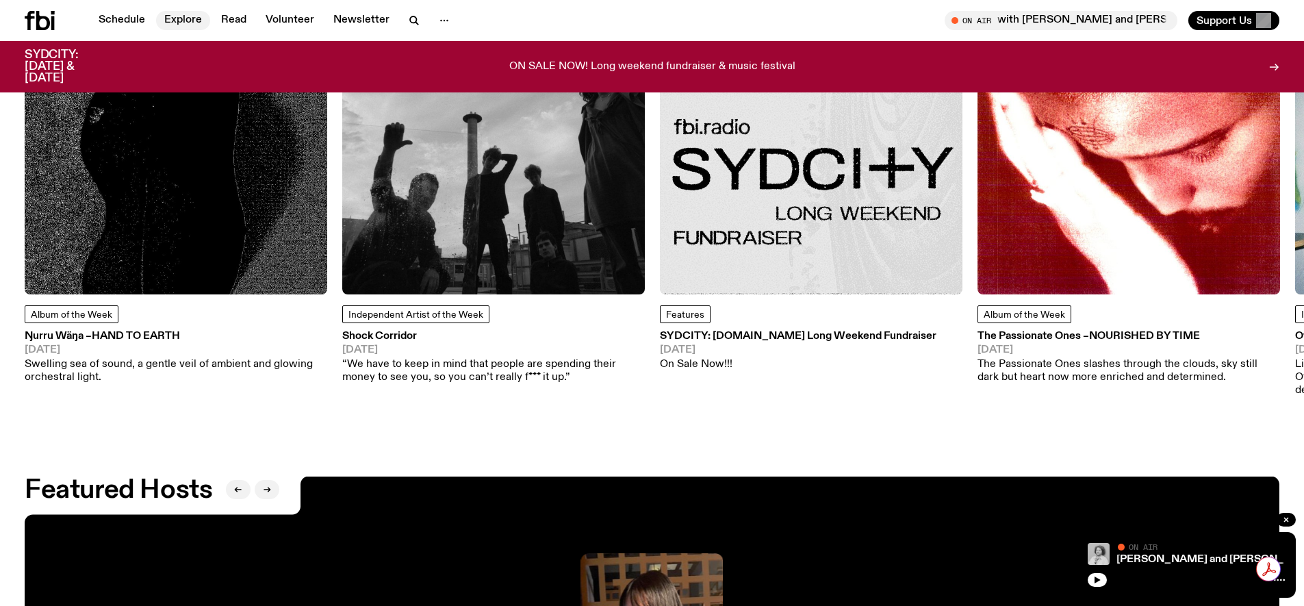
click at [187, 21] on link "Explore" at bounding box center [183, 20] width 54 height 19
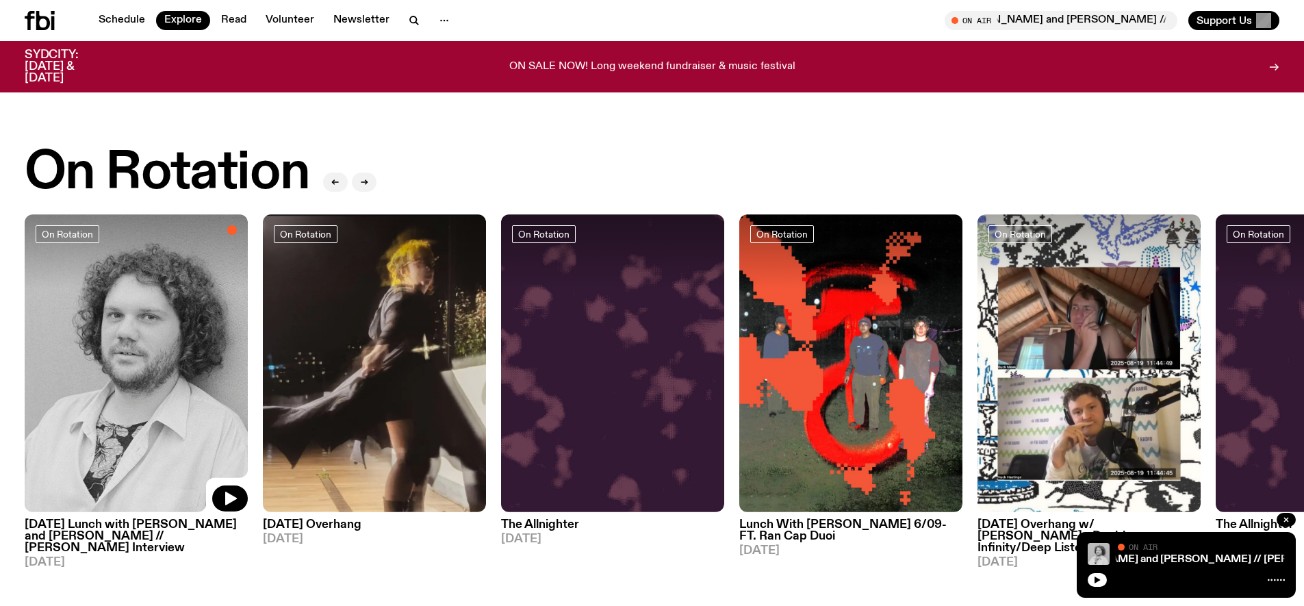
scroll to position [497, 0]
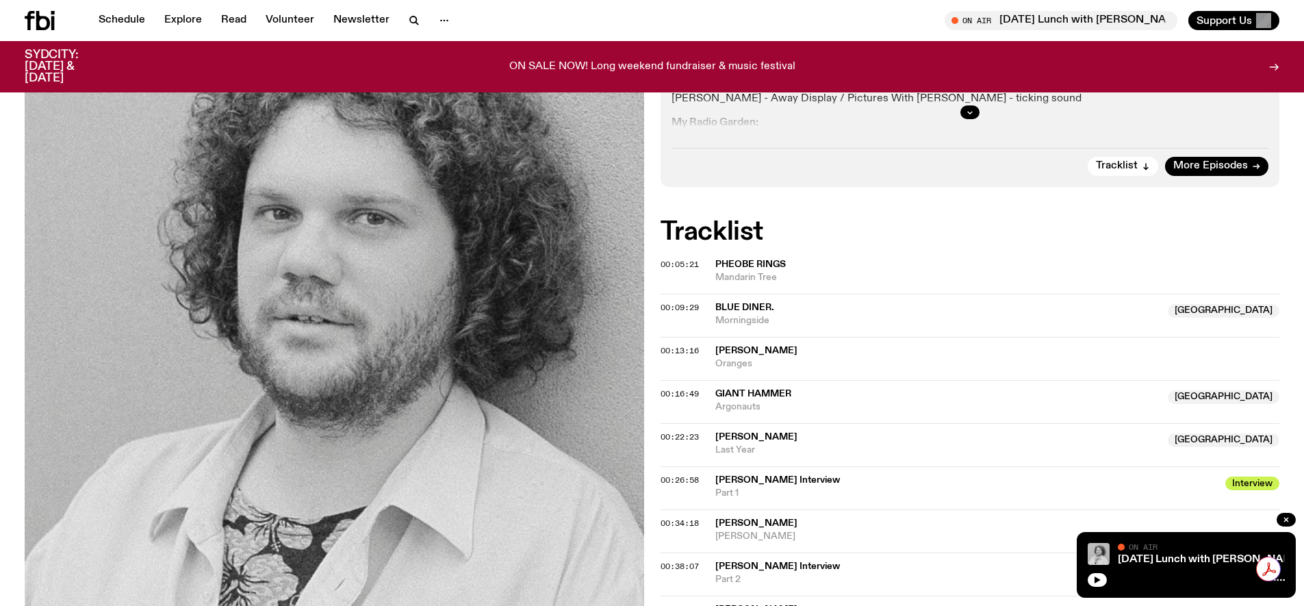
scroll to position [551, 0]
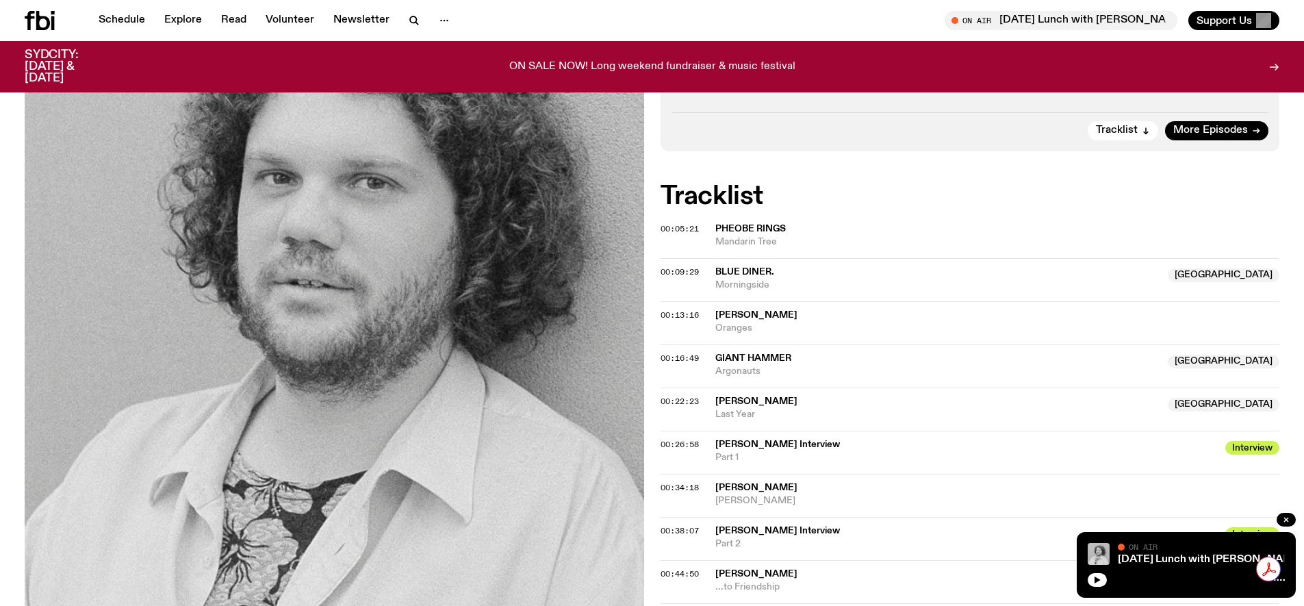
click at [681, 396] on span "00:22:23" at bounding box center [680, 401] width 38 height 11
click at [678, 396] on span "00:22:23" at bounding box center [680, 401] width 38 height 11
click at [663, 396] on span "00:22:23" at bounding box center [680, 401] width 38 height 11
click at [690, 396] on span "00:22:23" at bounding box center [680, 401] width 38 height 11
click at [716, 396] on span "[PERSON_NAME]" at bounding box center [757, 401] width 82 height 10
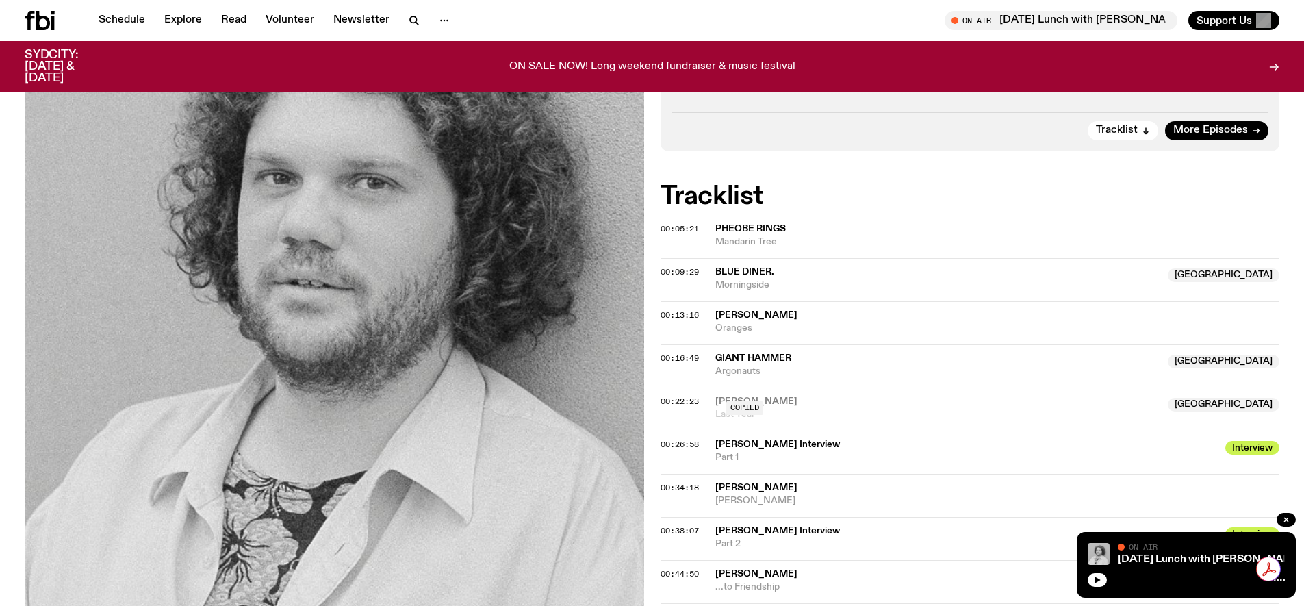
click at [702, 398] on div "00:22:23" at bounding box center [688, 402] width 55 height 8
click at [687, 396] on span "00:22:23" at bounding box center [680, 401] width 38 height 11
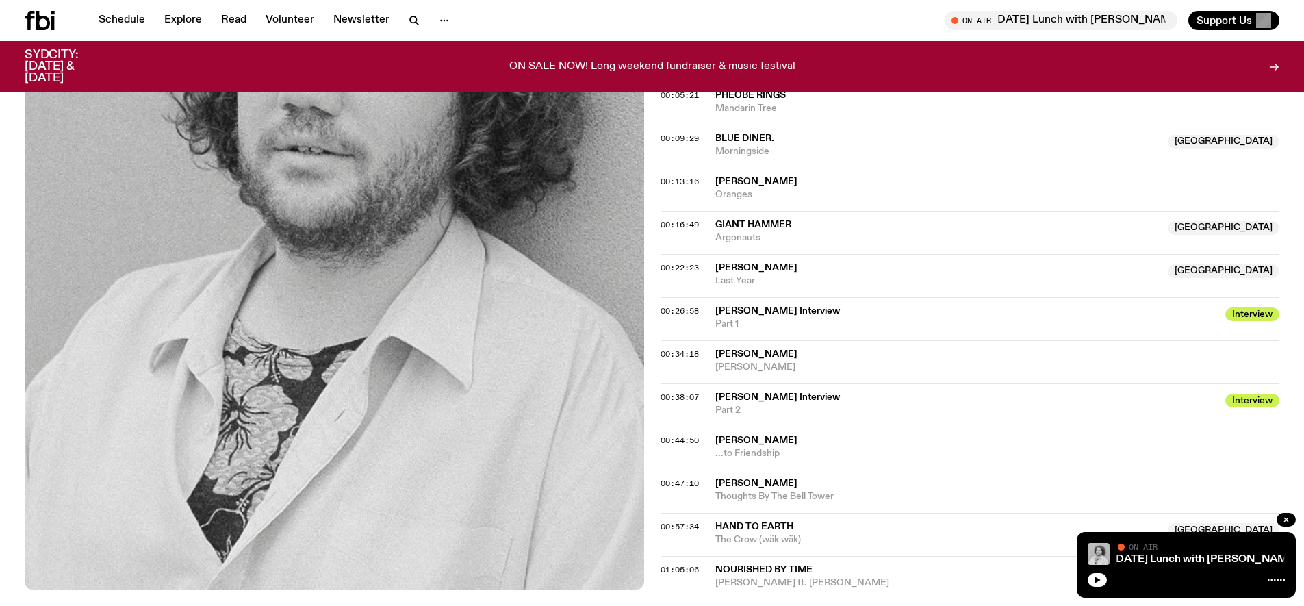
scroll to position [687, 0]
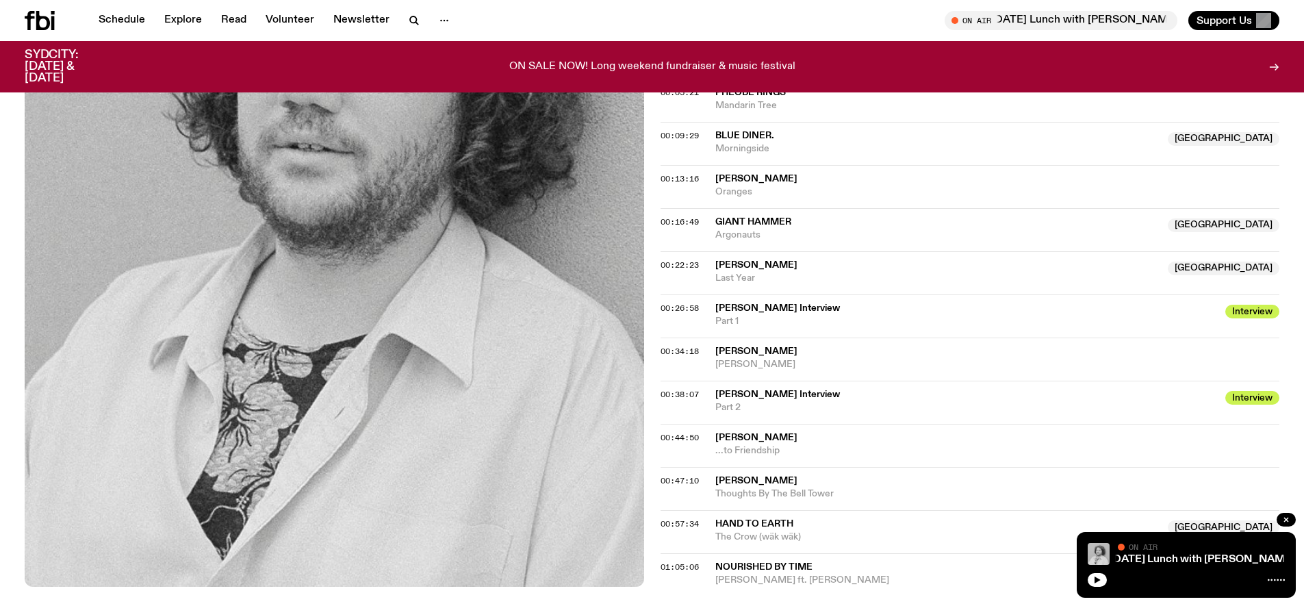
click at [694, 338] on div "00:34:18 Billy May Billy Day" at bounding box center [971, 359] width 620 height 43
click at [691, 346] on span "00:34:18" at bounding box center [680, 351] width 38 height 11
click at [732, 346] on span "[PERSON_NAME]" at bounding box center [757, 351] width 82 height 10
click at [699, 346] on span "00:34:18" at bounding box center [680, 351] width 38 height 11
click at [693, 303] on span "00:26:58" at bounding box center [680, 308] width 38 height 11
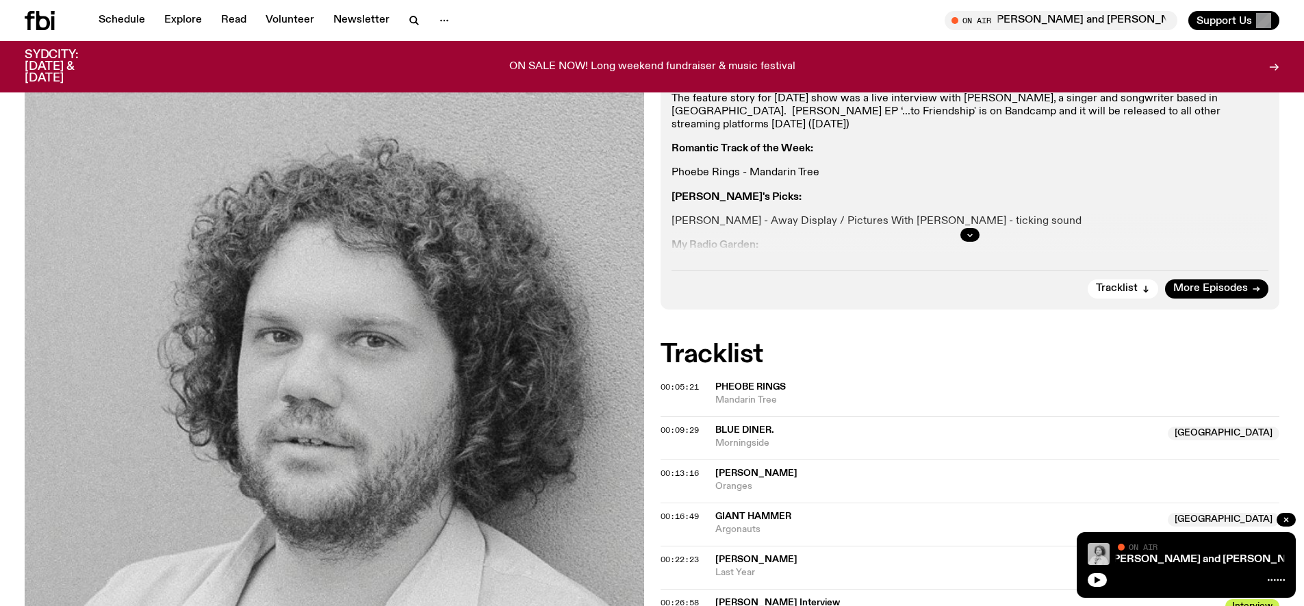
scroll to position [605, 0]
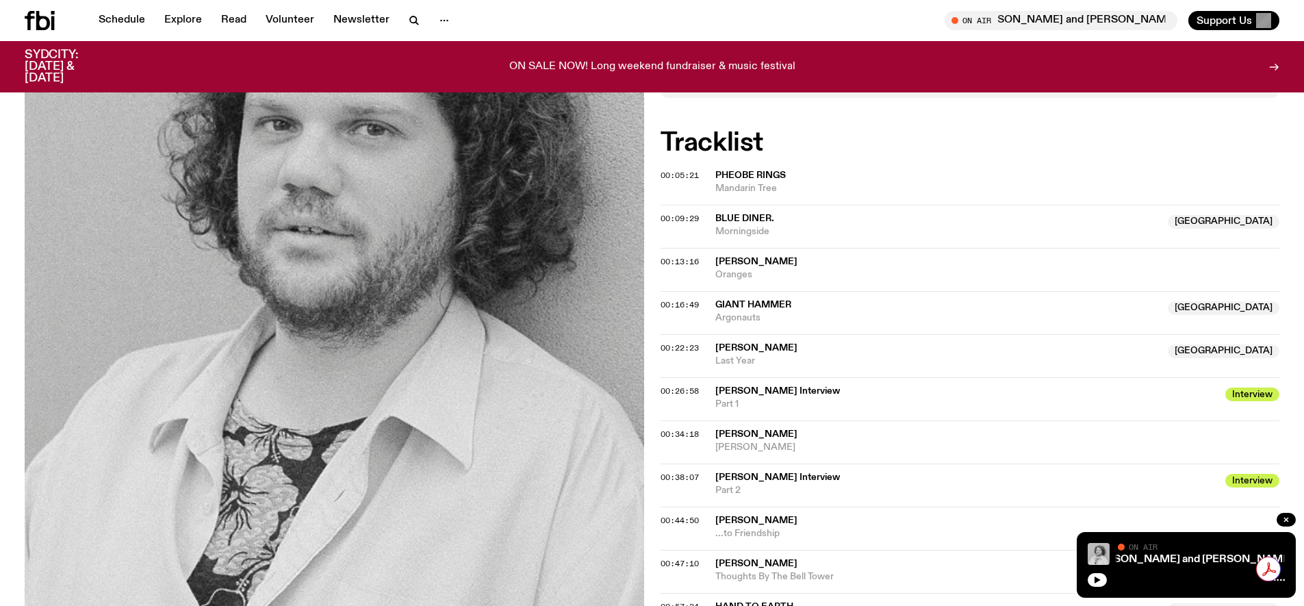
click at [682, 385] on span "00:26:58" at bounding box center [680, 390] width 38 height 11
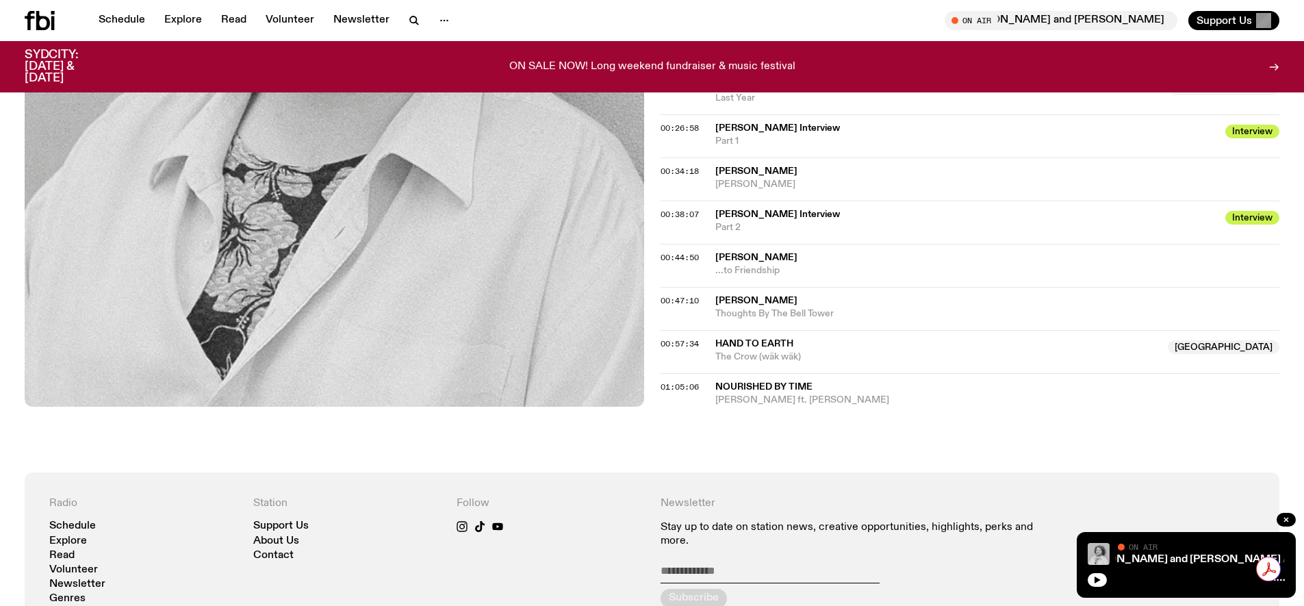
click at [686, 373] on div "01:05:06 Nourished By Time Jojo ft. Tony Bontana" at bounding box center [971, 390] width 620 height 34
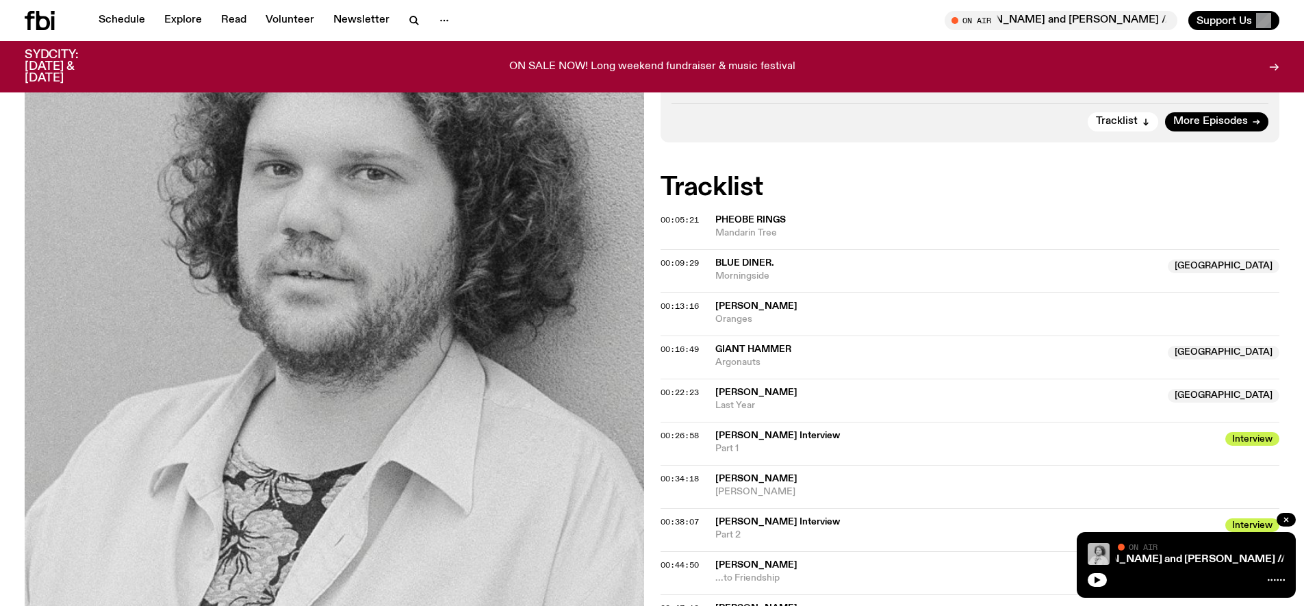
scroll to position [435, 0]
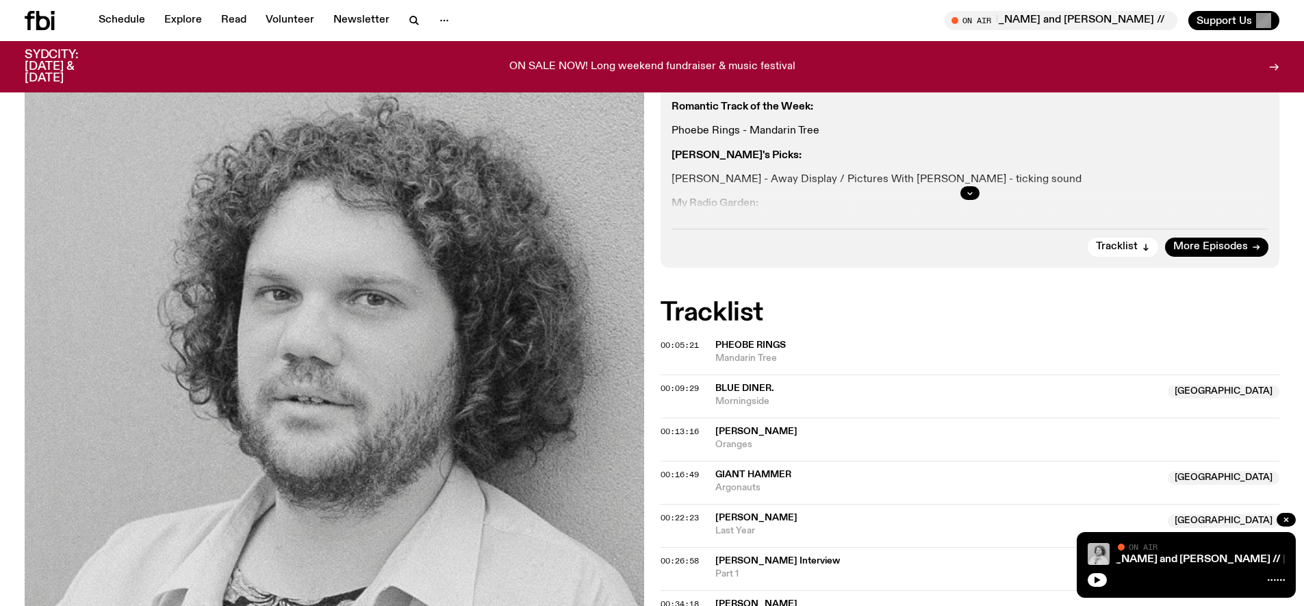
click at [679, 342] on div "00:05:21 Pheobe Rings Mandarin Tree" at bounding box center [971, 358] width 620 height 33
click at [679, 301] on div "Tracklist 00:05:21 Pheobe Rings Mandarin Tree 00:09:29 blue diner. Australia Mo…" at bounding box center [971, 571] width 620 height 540
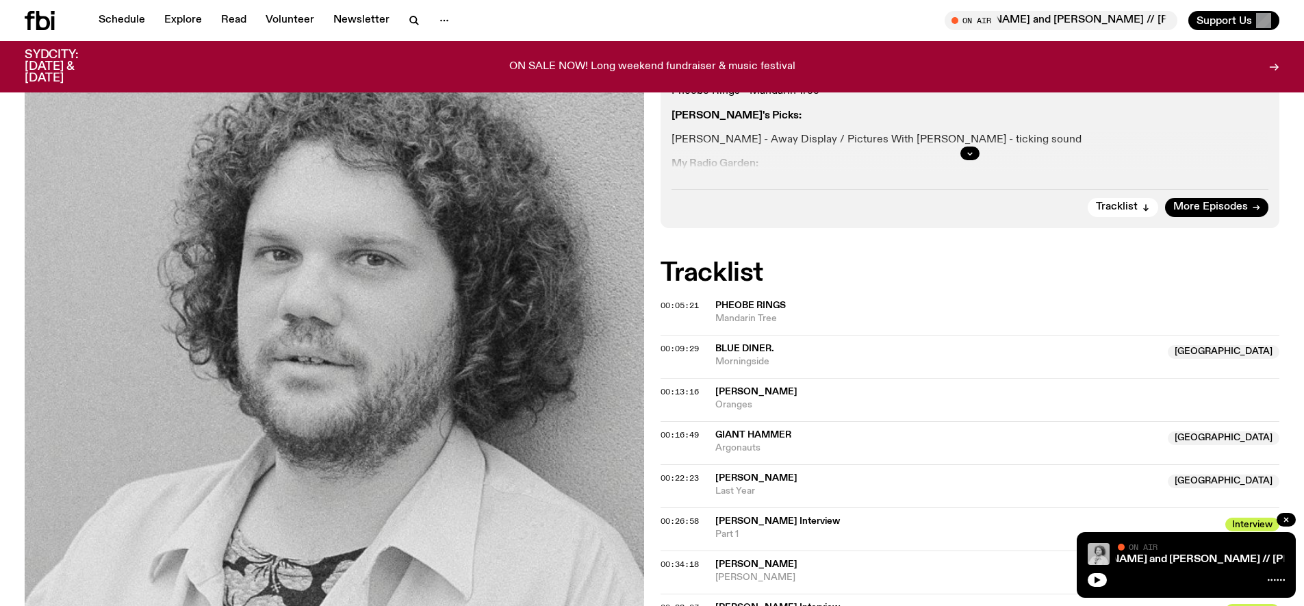
scroll to position [475, 0]
click at [691, 334] on div "00:09:29 blue diner. Australia Morningside Australia" at bounding box center [971, 355] width 620 height 43
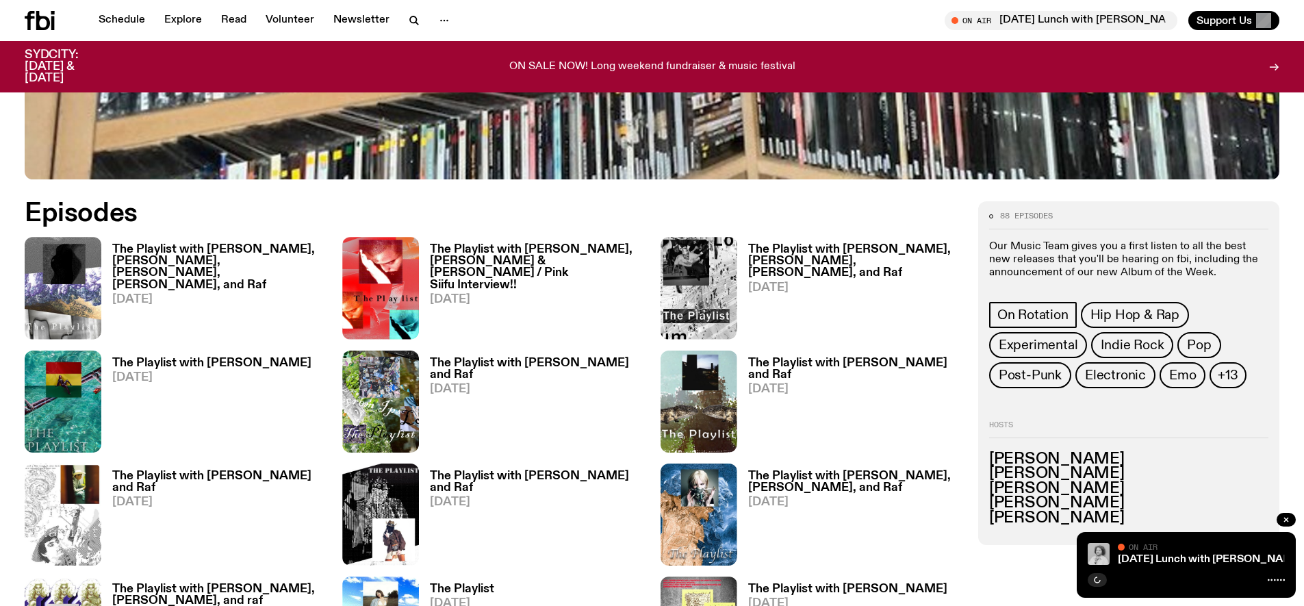
scroll to position [724, 0]
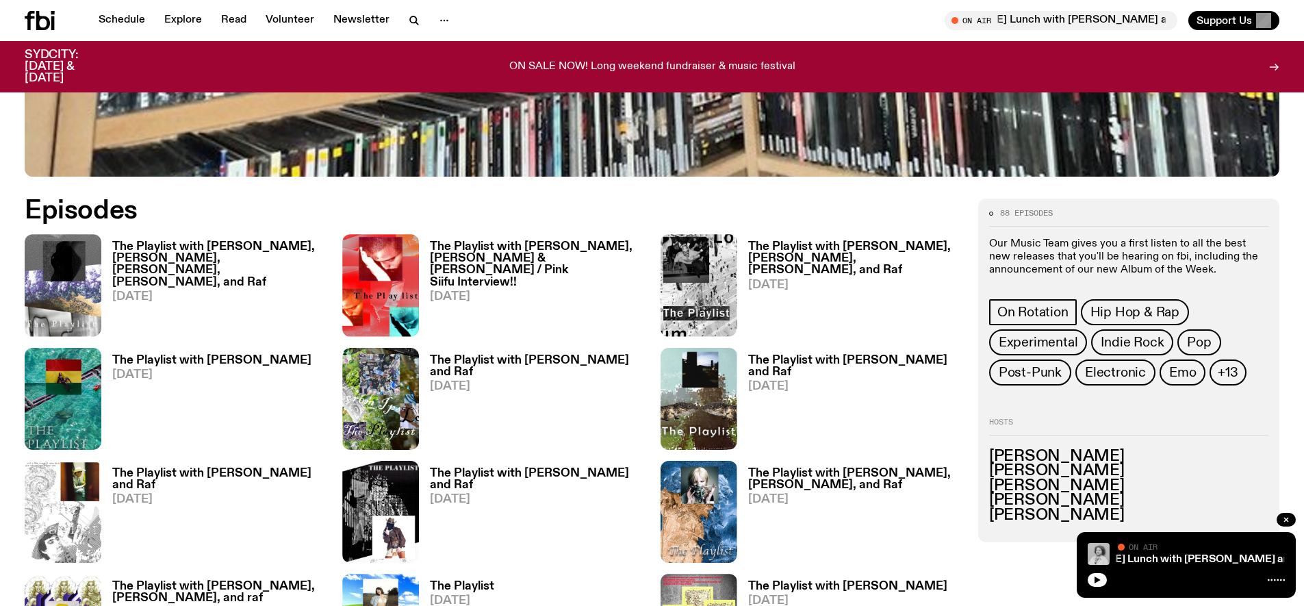
click at [217, 244] on h3 "The Playlist with [PERSON_NAME], [PERSON_NAME], [PERSON_NAME], [PERSON_NAME], a…" at bounding box center [219, 264] width 214 height 47
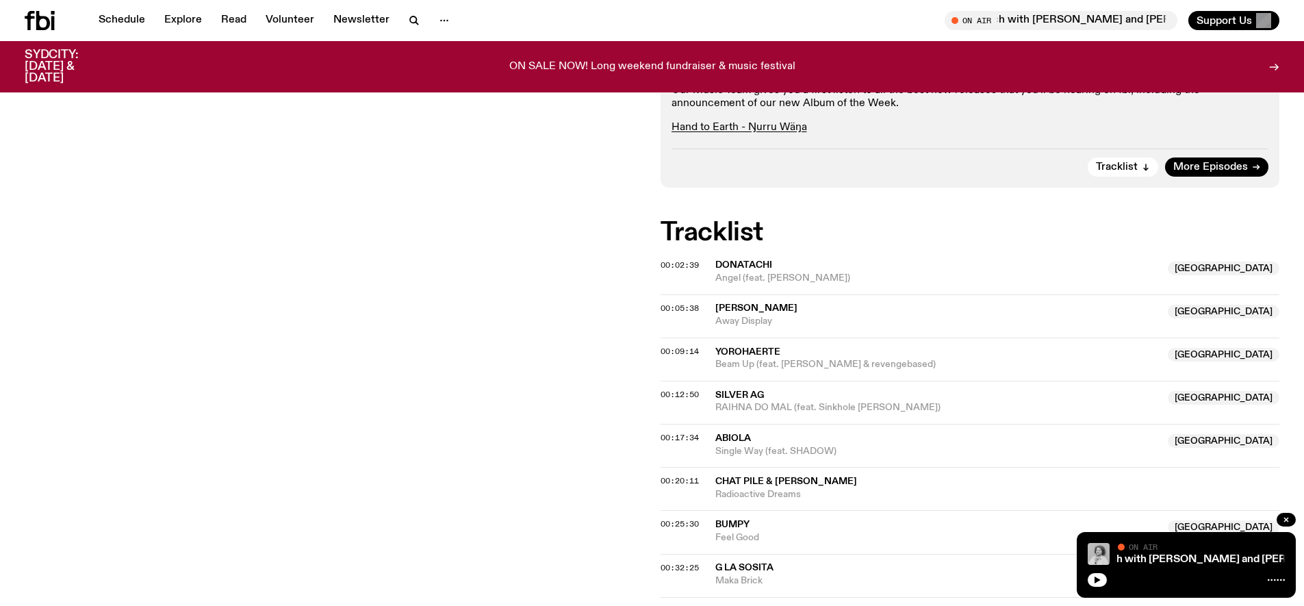
scroll to position [416, 0]
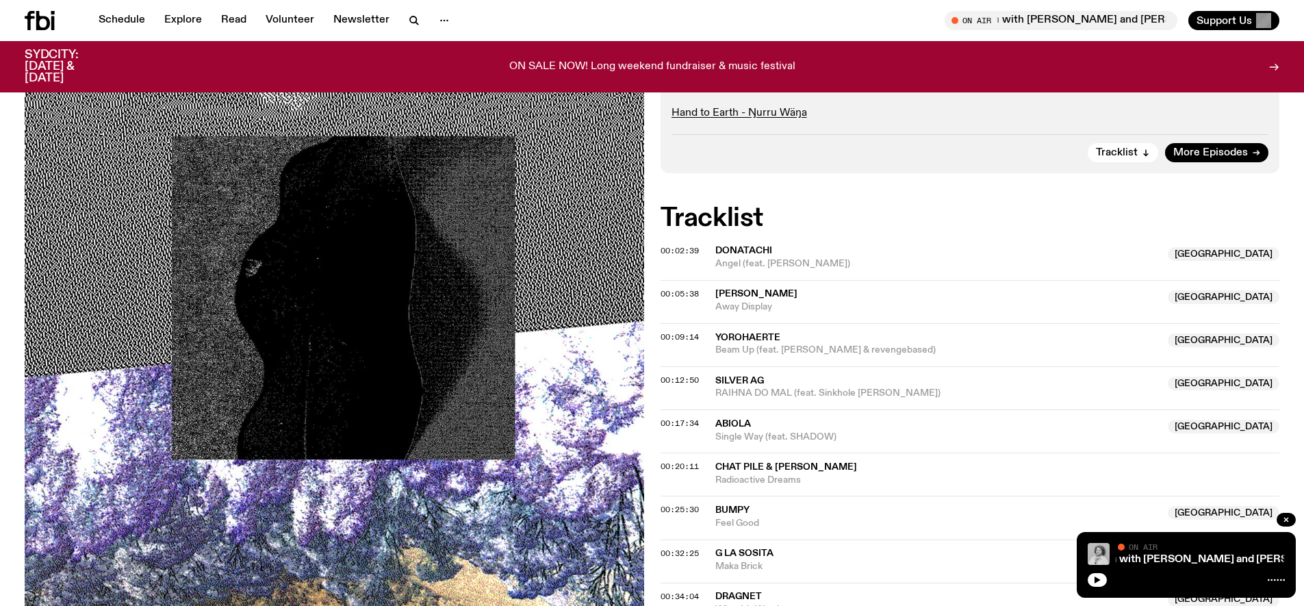
click at [721, 333] on span "Yorohaerte" at bounding box center [748, 338] width 65 height 10
click at [749, 376] on span "Silver AG" at bounding box center [740, 381] width 49 height 10
click at [672, 375] on span "00:12:50" at bounding box center [680, 380] width 38 height 11
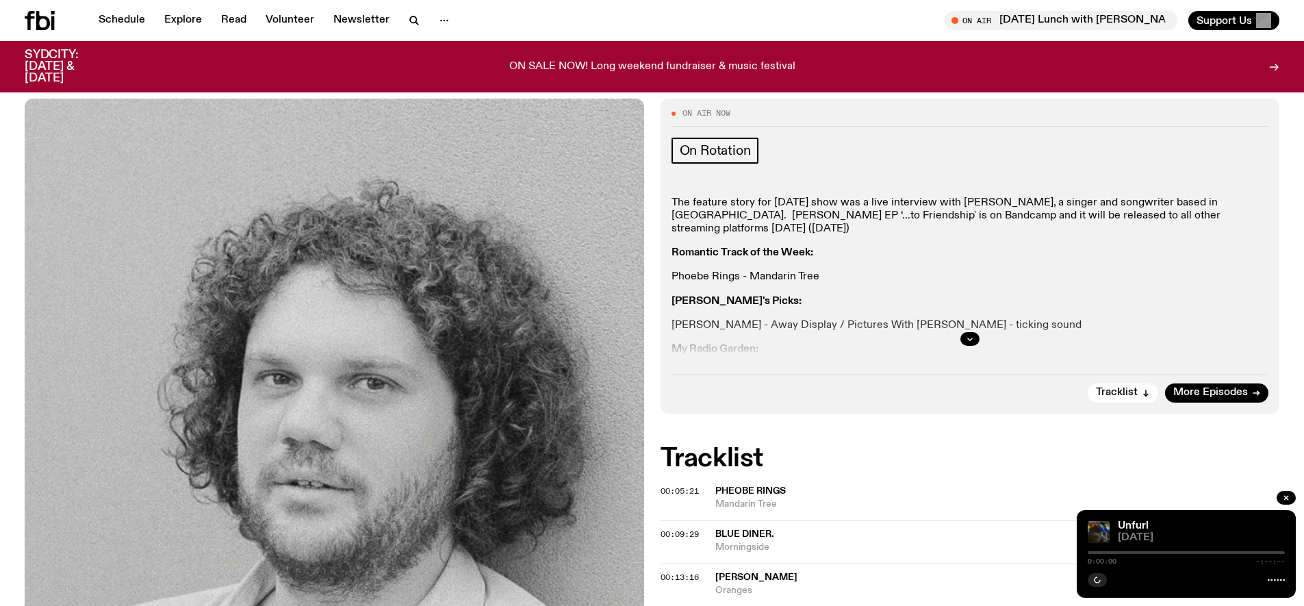
scroll to position [364, 0]
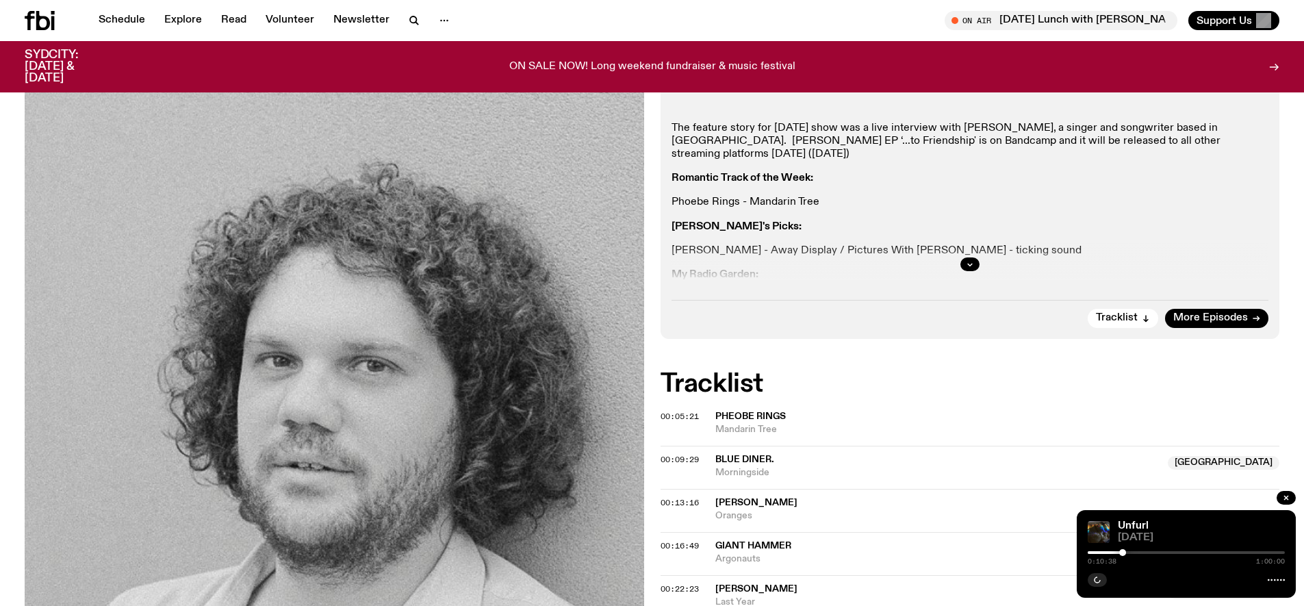
click at [664, 411] on span "00:05:21" at bounding box center [680, 416] width 38 height 11
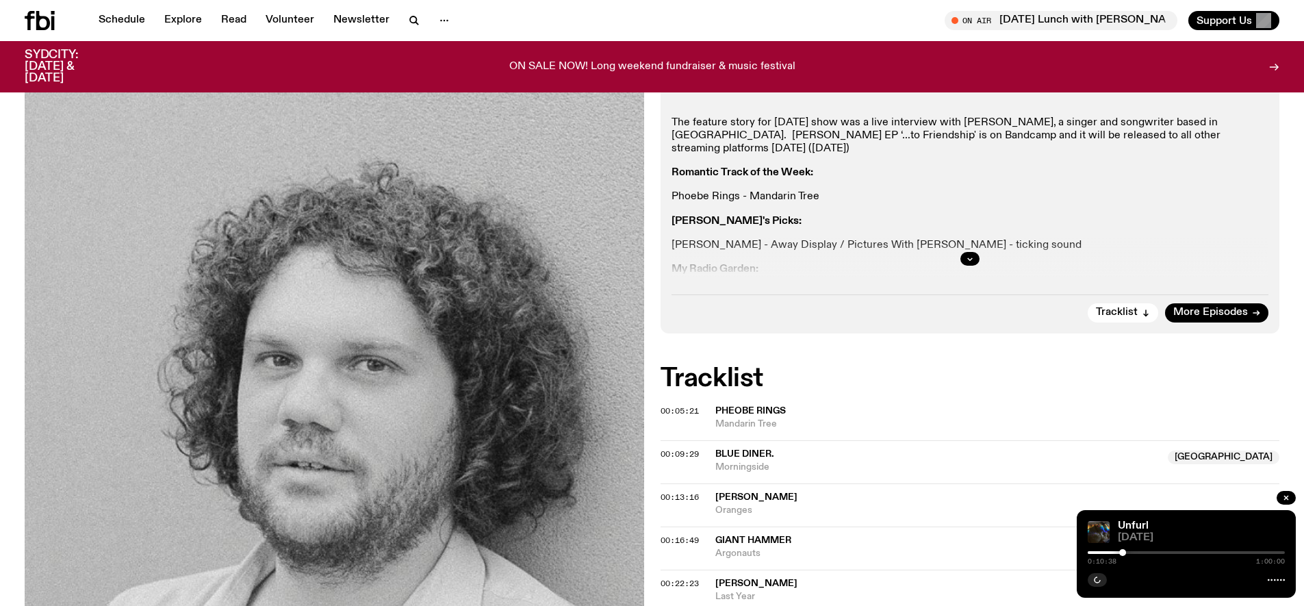
scroll to position [389, 0]
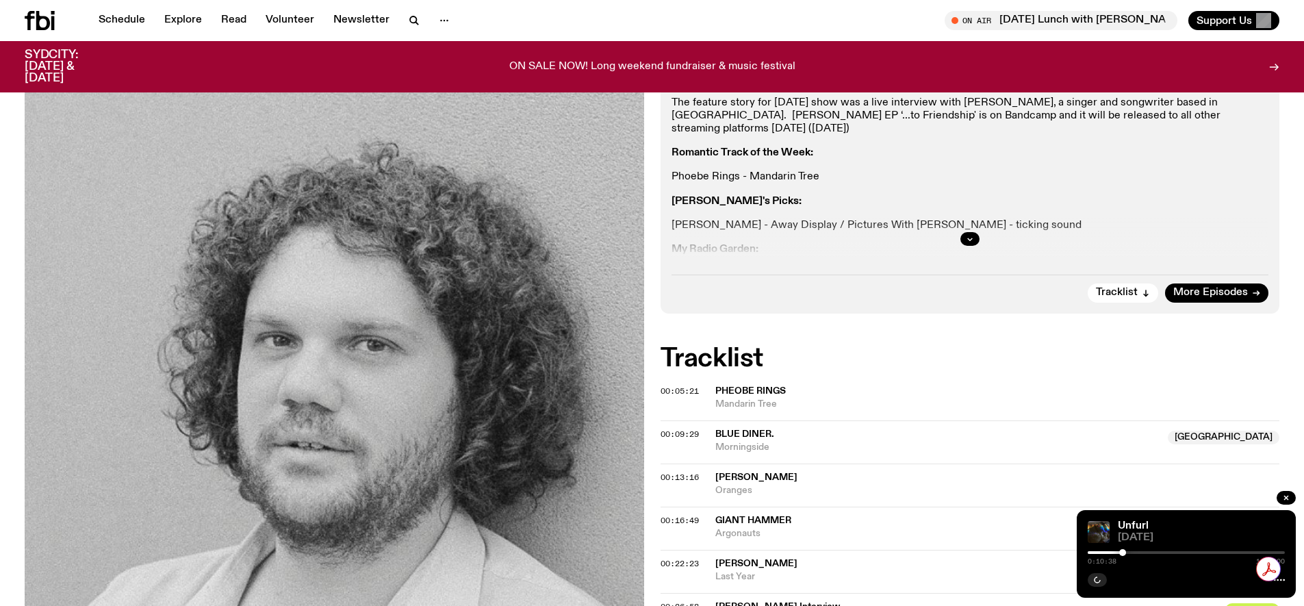
click at [681, 429] on span "00:09:29" at bounding box center [680, 434] width 38 height 11
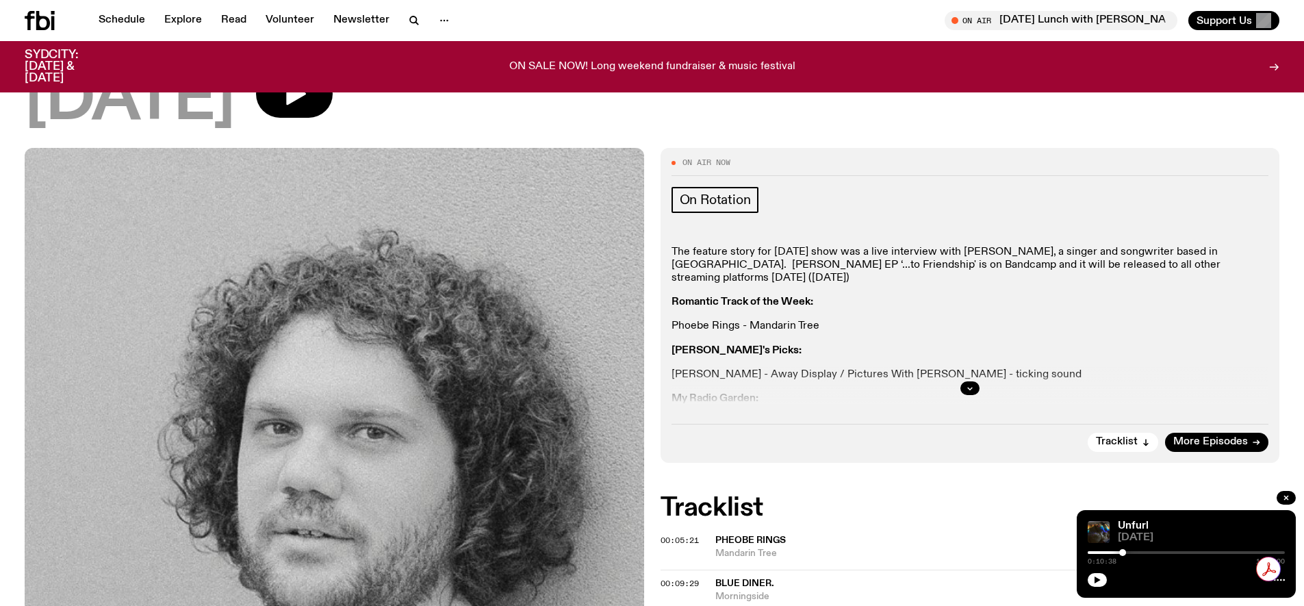
scroll to position [233, 0]
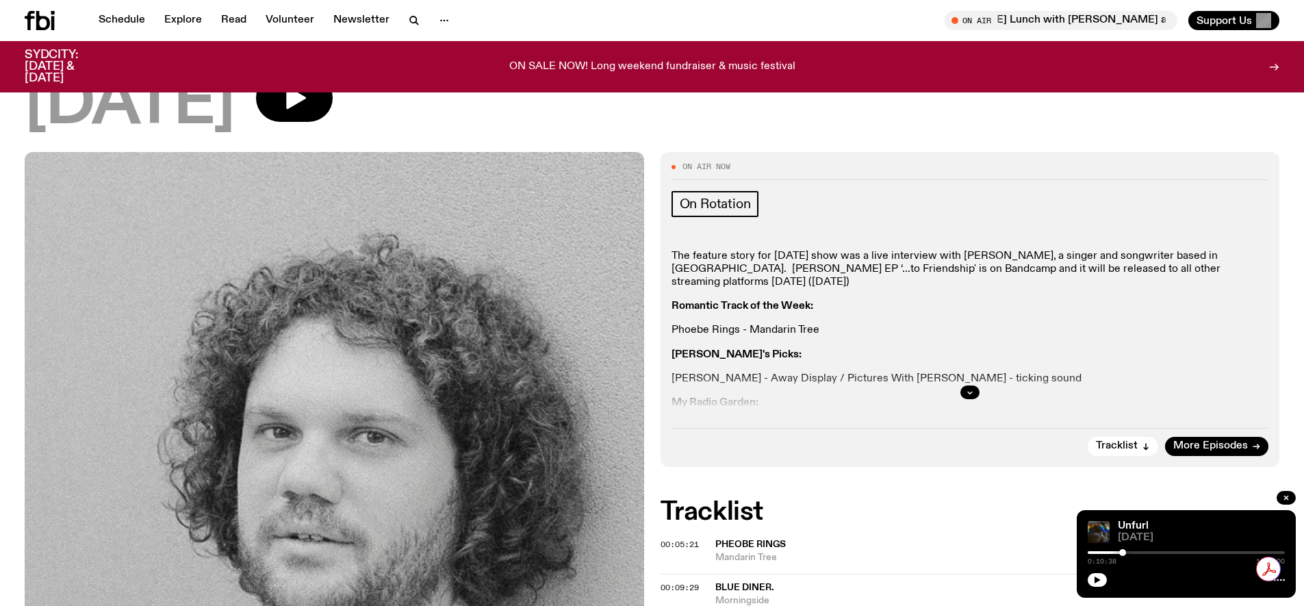
click at [684, 539] on span "00:05:21" at bounding box center [680, 544] width 38 height 11
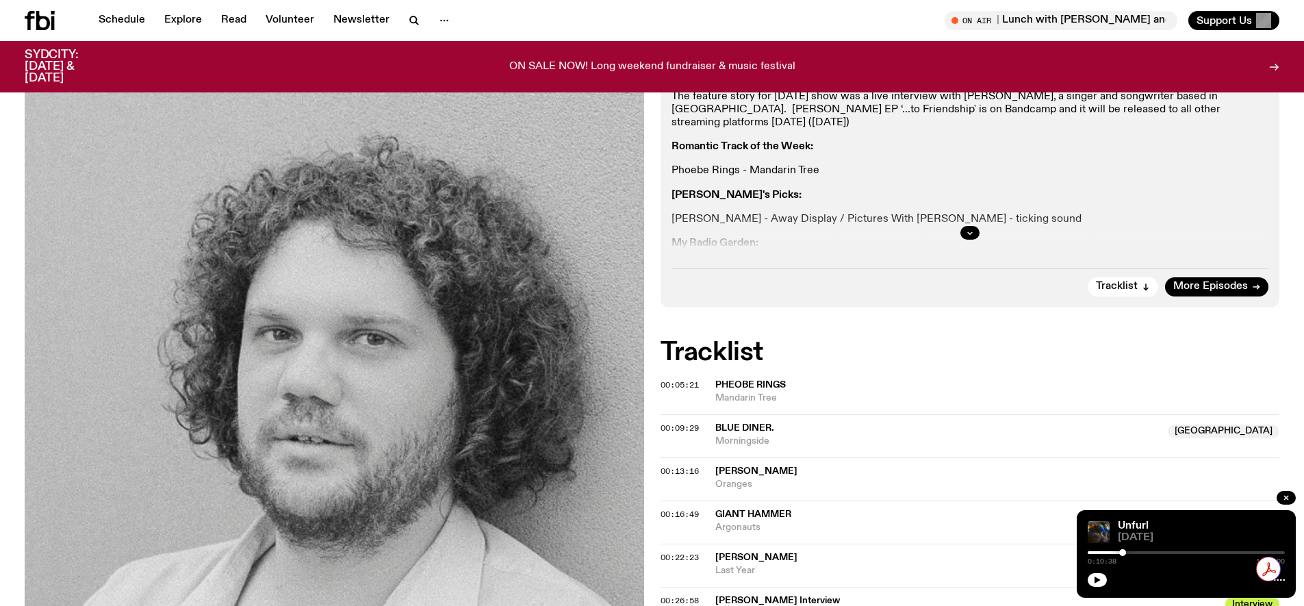
scroll to position [476, 0]
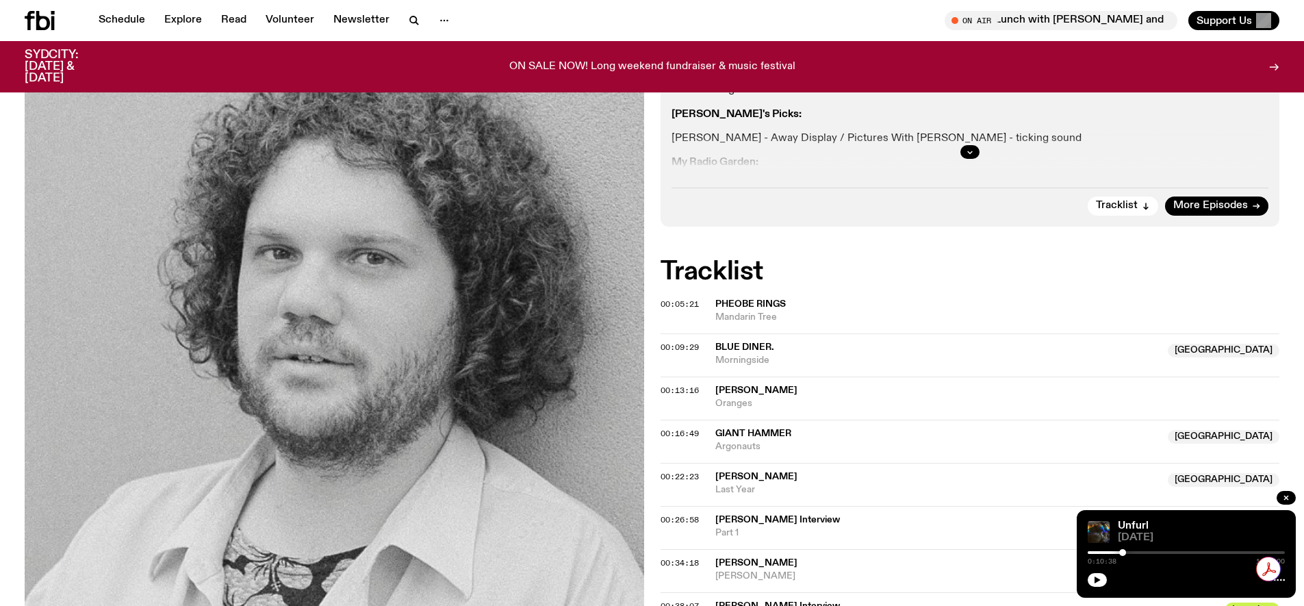
click at [744, 311] on span "Mandarin Tree" at bounding box center [998, 317] width 565 height 13
click at [687, 342] on span "00:09:29" at bounding box center [680, 347] width 38 height 11
